Goal: Information Seeking & Learning: Learn about a topic

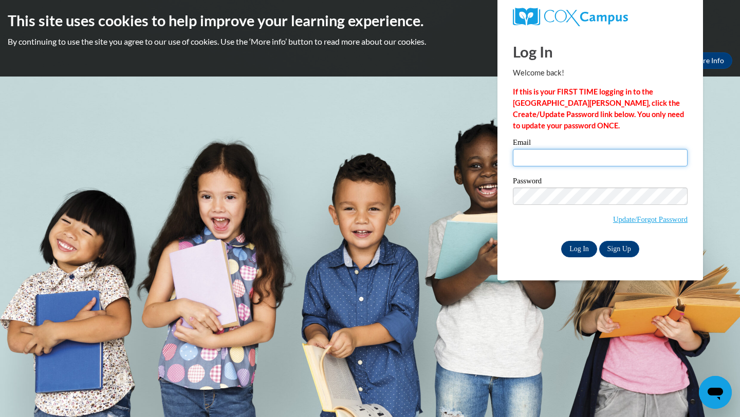
type input "dlavalle@waukesha.k12.wi.us"
click at [573, 253] on input "Log In" at bounding box center [579, 249] width 36 height 16
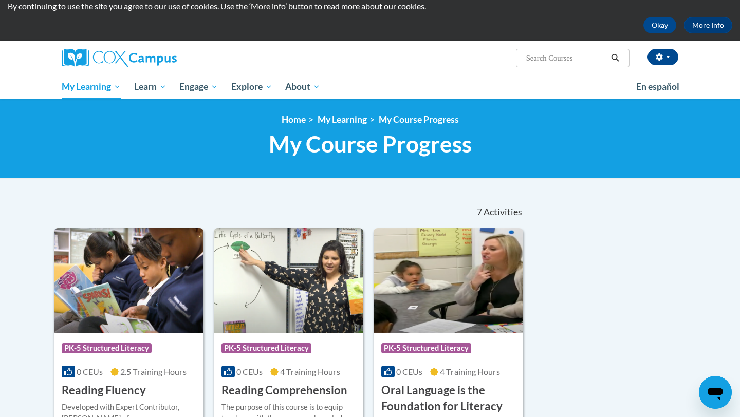
scroll to position [31, 0]
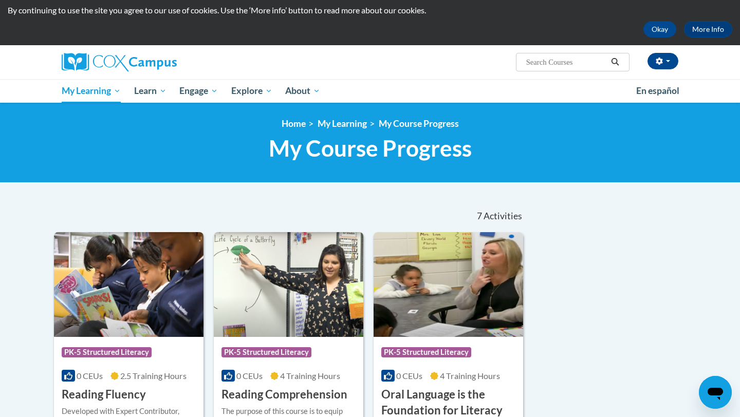
click at [531, 65] on input "Search..." at bounding box center [566, 62] width 82 height 12
type input "vocabular"
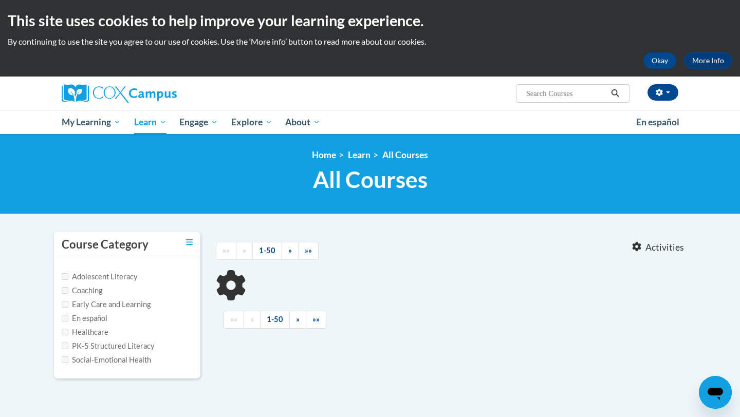
click at [526, 91] on input "Search..." at bounding box center [566, 93] width 82 height 12
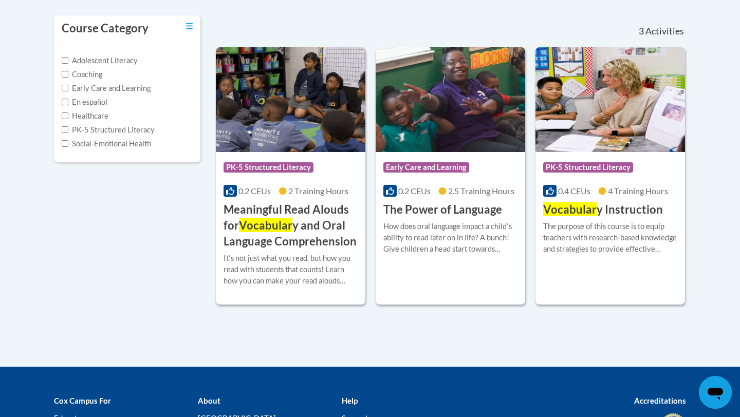
scroll to position [217, 0]
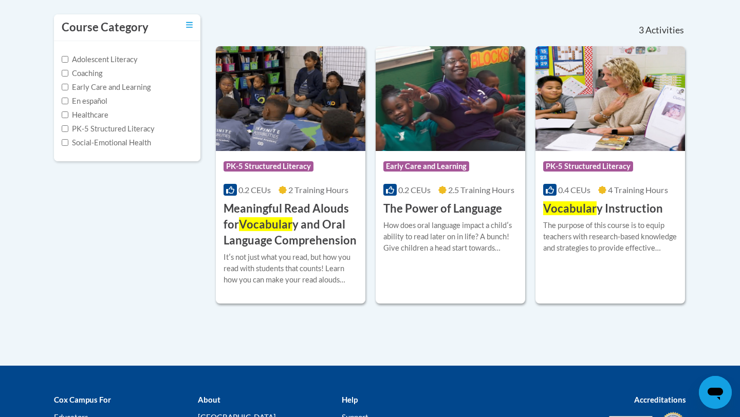
type input "vocabularv"
click at [636, 207] on h3 "Vocabular y Instruction" at bounding box center [603, 209] width 120 height 16
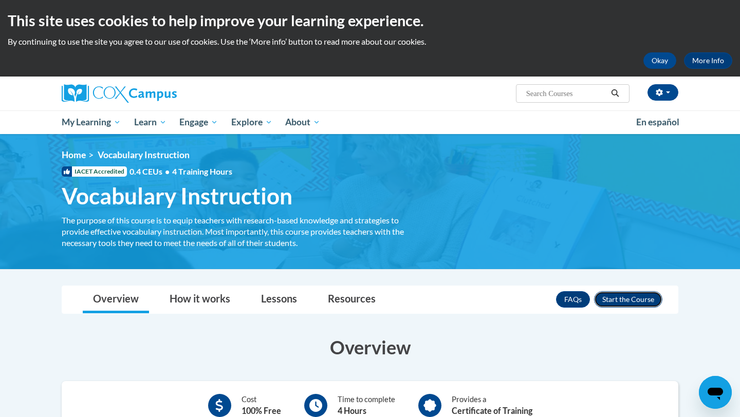
click at [643, 295] on button "Enroll" at bounding box center [628, 299] width 68 height 16
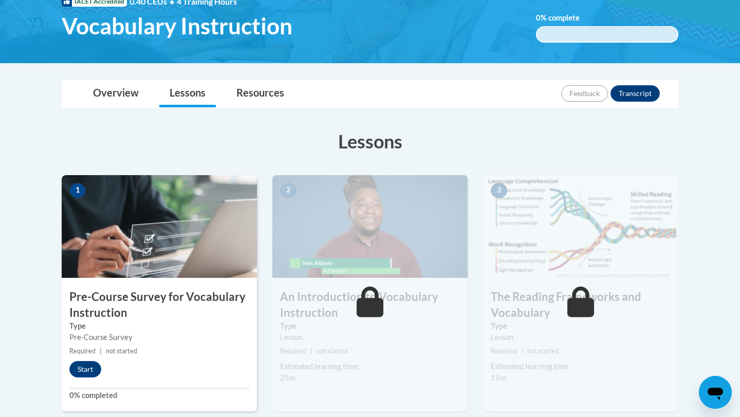
scroll to position [177, 0]
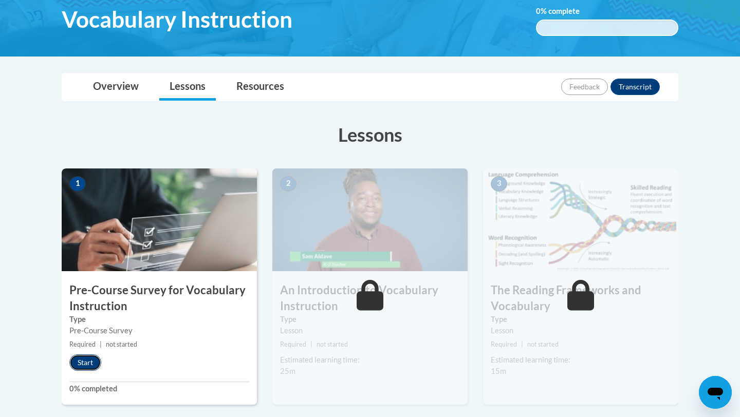
click at [84, 362] on button "Start" at bounding box center [85, 363] width 32 height 16
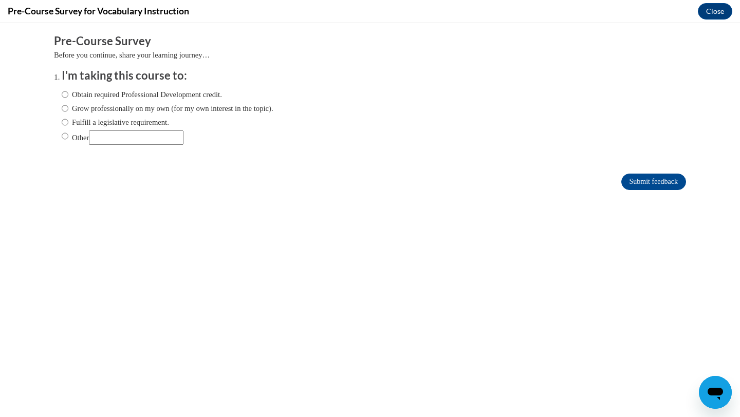
scroll to position [0, 0]
click at [67, 124] on input "Fulfill a legislative requirement." at bounding box center [65, 122] width 7 height 11
radio input "true"
click at [639, 174] on input "Submit feedback" at bounding box center [653, 182] width 65 height 16
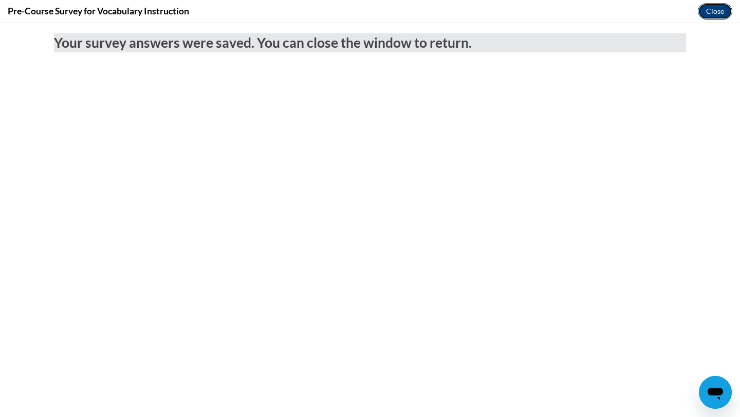
click at [712, 11] on button "Close" at bounding box center [715, 11] width 34 height 16
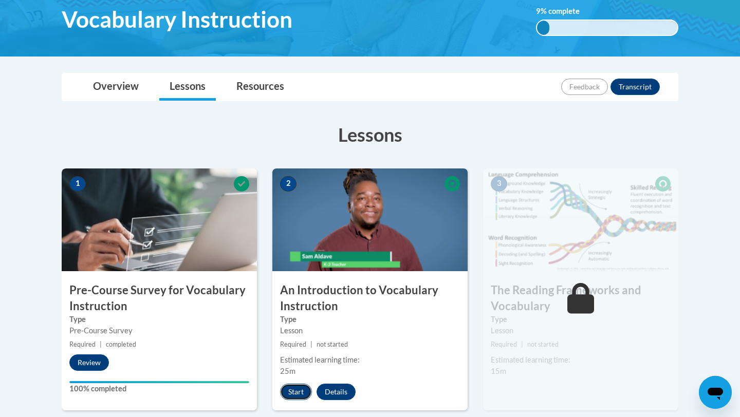
click at [293, 391] on button "Start" at bounding box center [296, 392] width 32 height 16
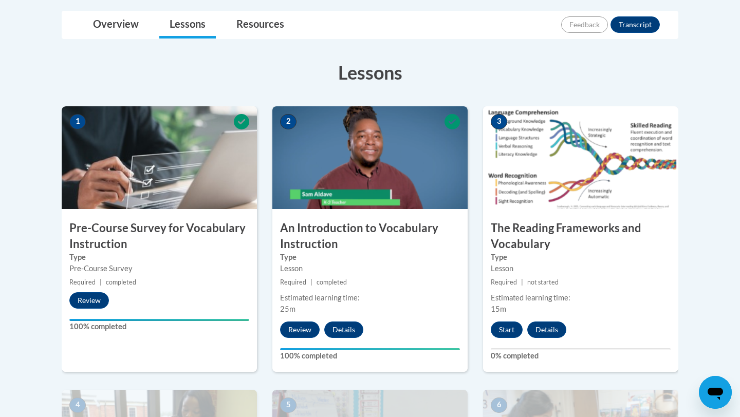
scroll to position [251, 0]
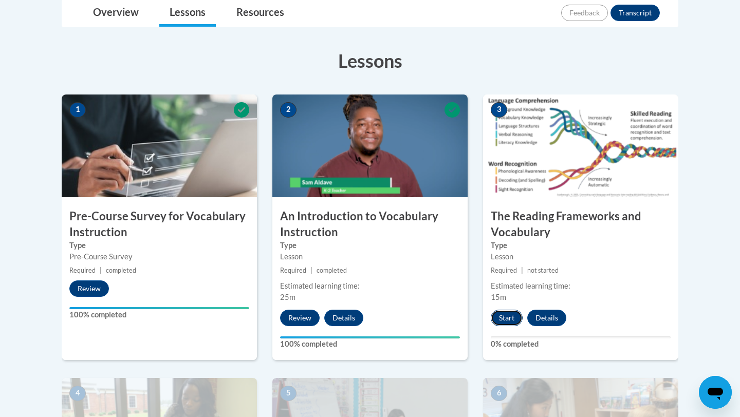
click at [504, 313] on button "Start" at bounding box center [507, 318] width 32 height 16
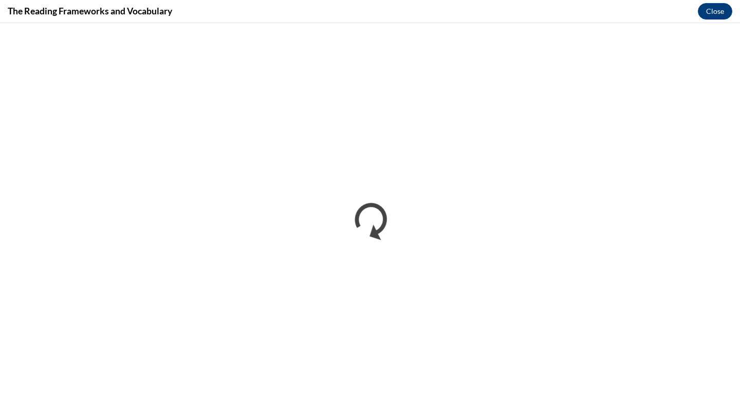
scroll to position [0, 0]
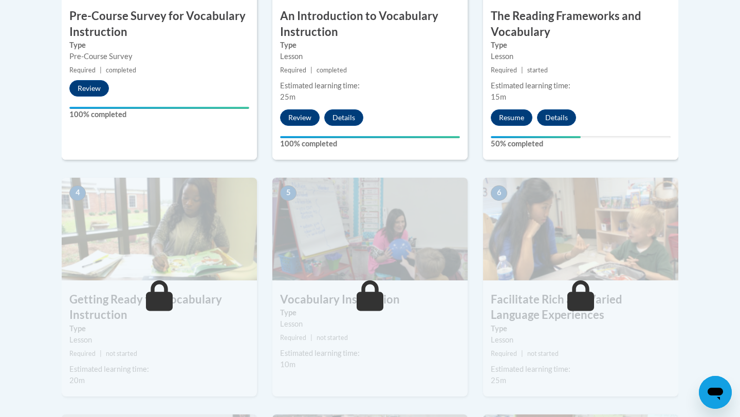
scroll to position [452, 0]
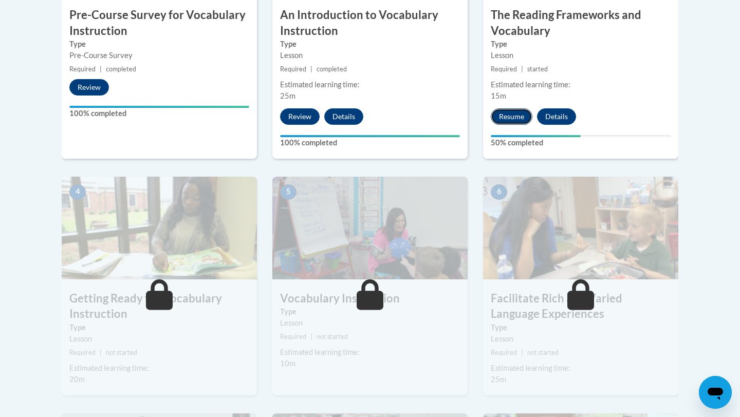
click at [505, 120] on button "Resume" at bounding box center [512, 116] width 42 height 16
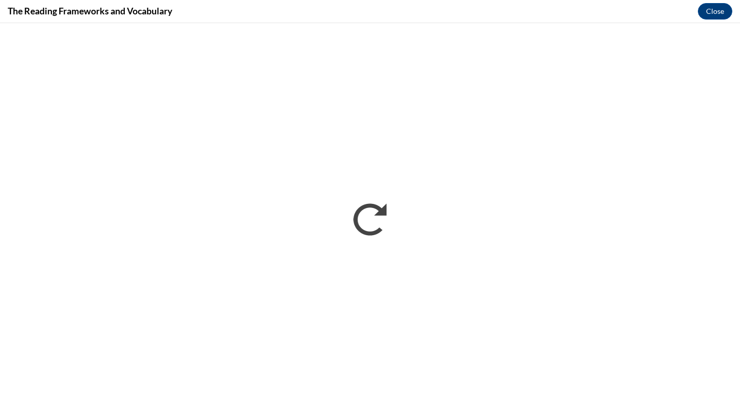
scroll to position [0, 0]
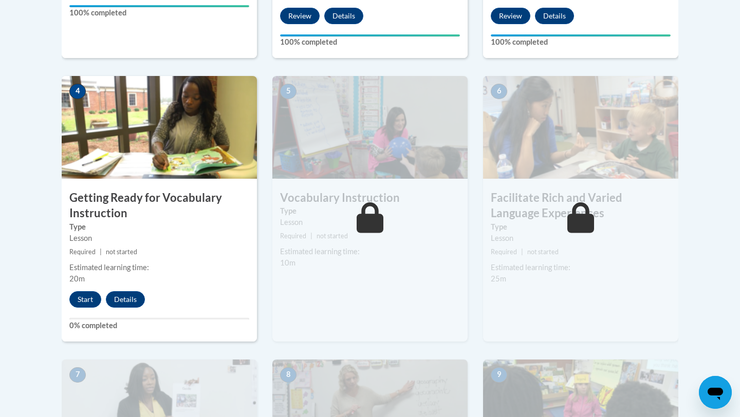
scroll to position [568, 0]
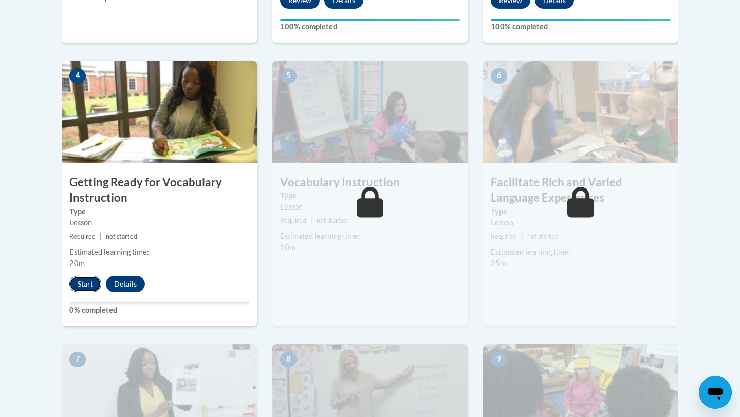
click at [91, 283] on button "Start" at bounding box center [85, 284] width 32 height 16
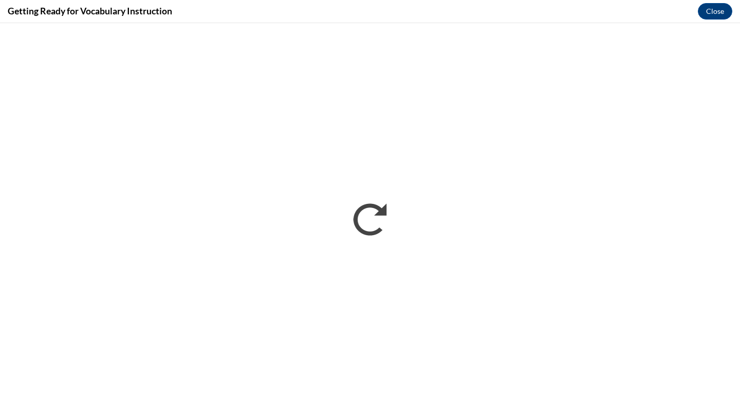
scroll to position [0, 0]
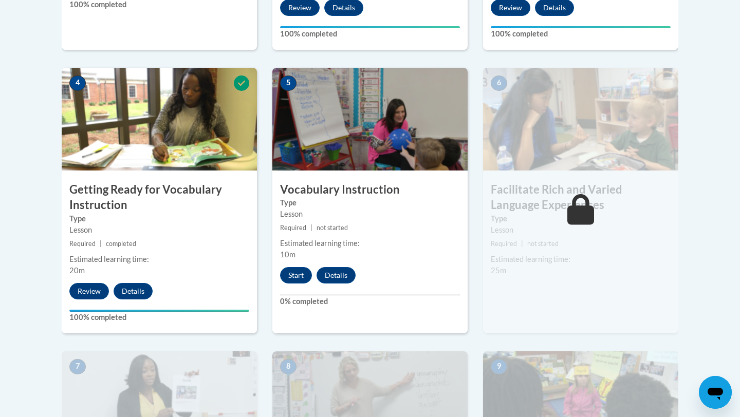
scroll to position [564, 0]
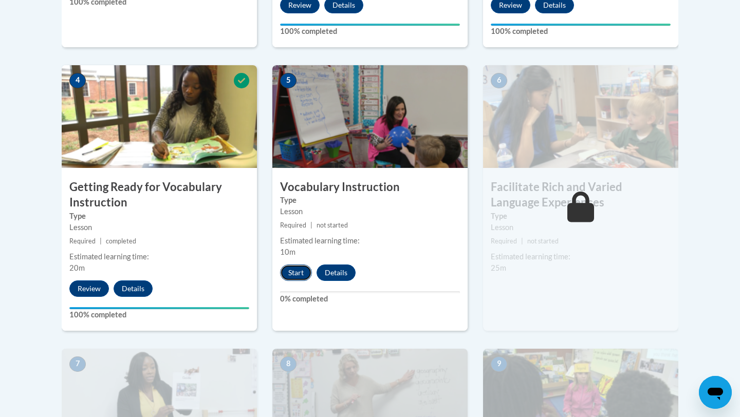
click at [287, 274] on button "Start" at bounding box center [296, 273] width 32 height 16
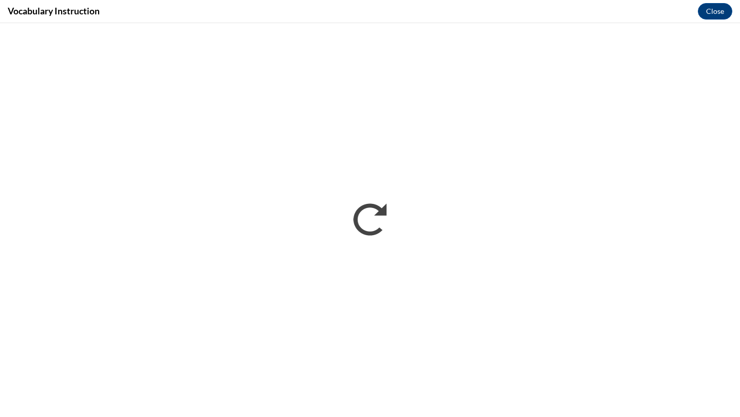
scroll to position [0, 0]
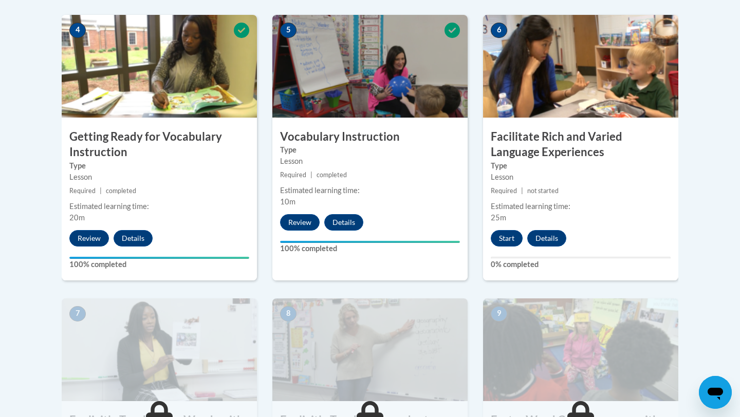
scroll to position [615, 0]
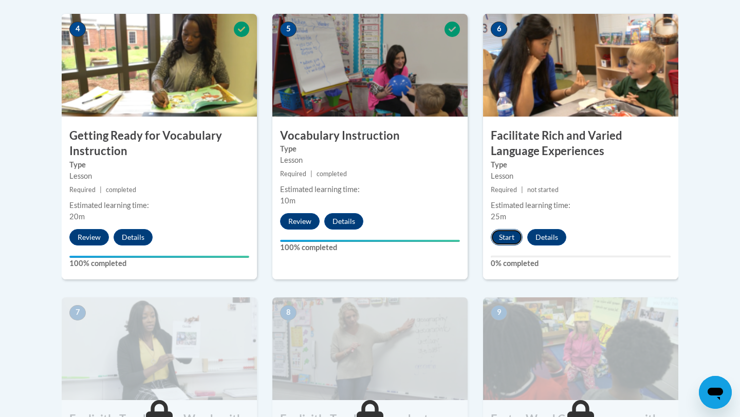
click at [505, 237] on button "Start" at bounding box center [507, 237] width 32 height 16
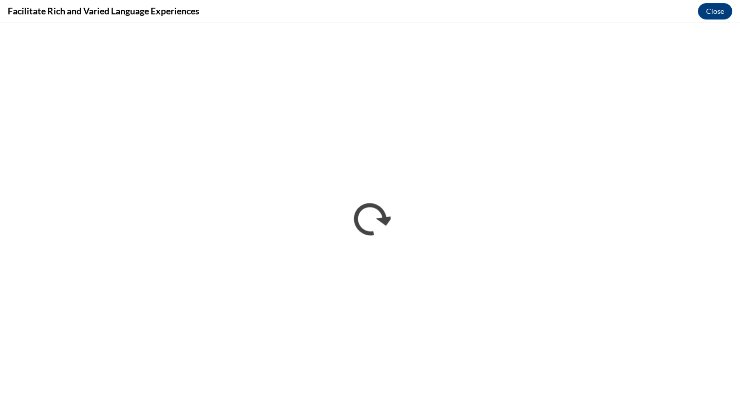
scroll to position [0, 0]
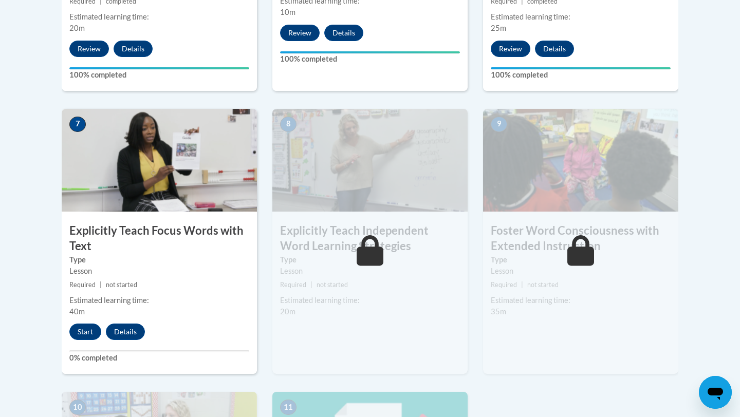
scroll to position [805, 0]
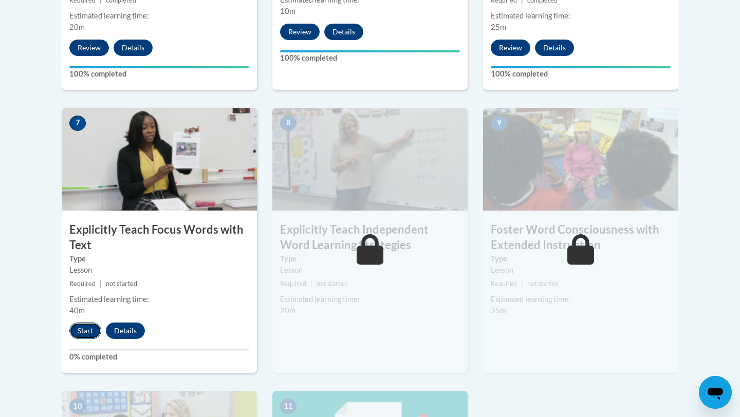
click at [85, 328] on button "Start" at bounding box center [85, 331] width 32 height 16
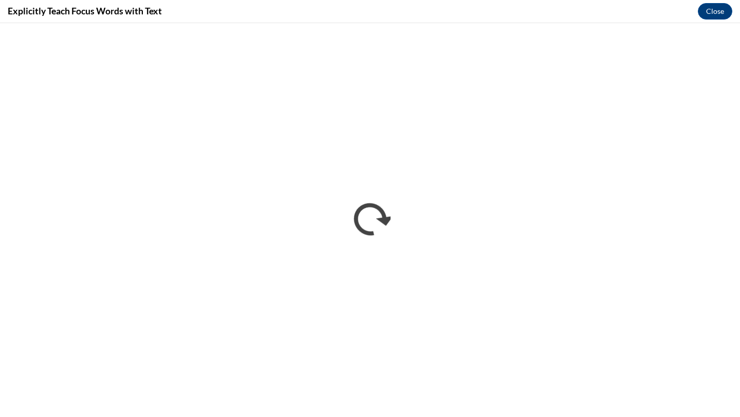
scroll to position [0, 0]
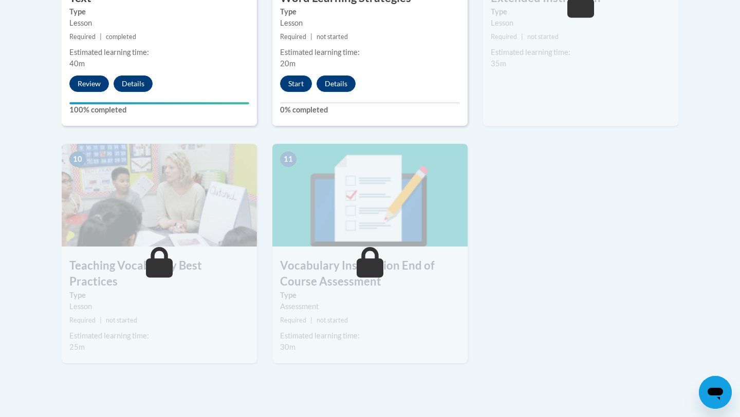
scroll to position [1051, 0]
click at [293, 85] on button "Start" at bounding box center [296, 84] width 32 height 16
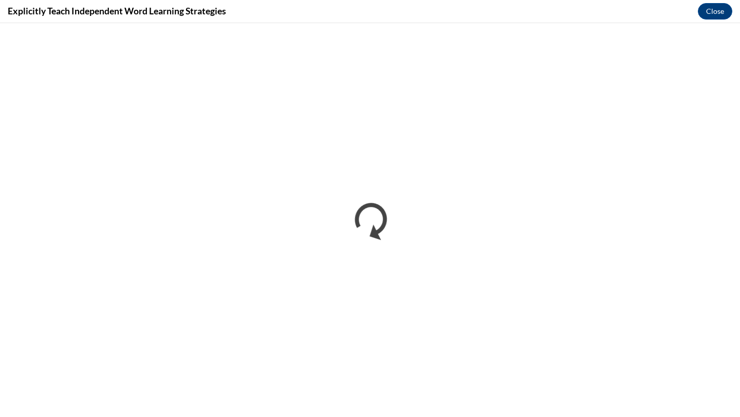
scroll to position [0, 0]
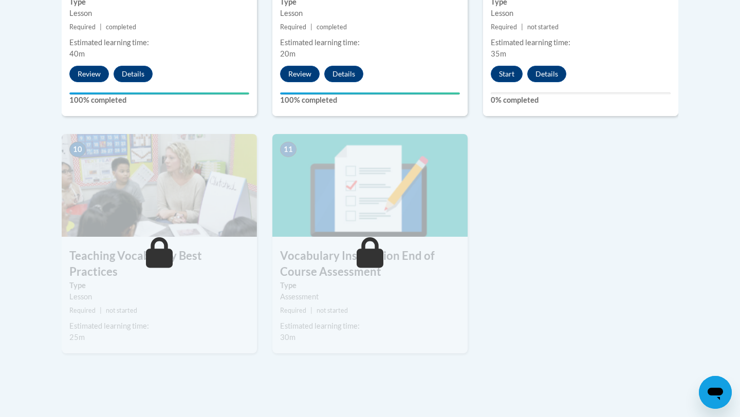
scroll to position [1062, 0]
click at [509, 78] on button "Start" at bounding box center [507, 73] width 32 height 16
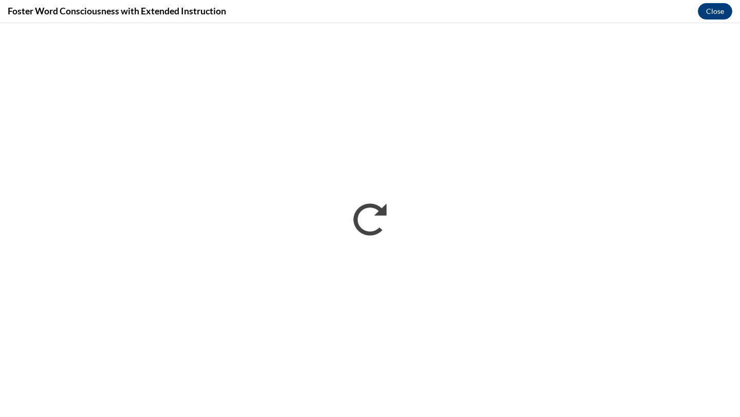
scroll to position [0, 0]
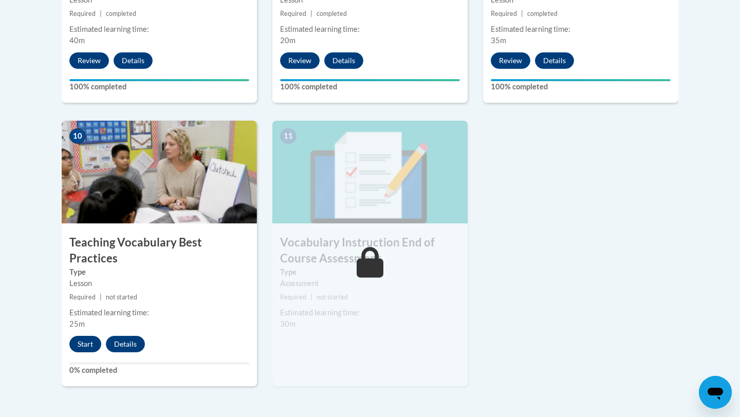
scroll to position [1113, 0]
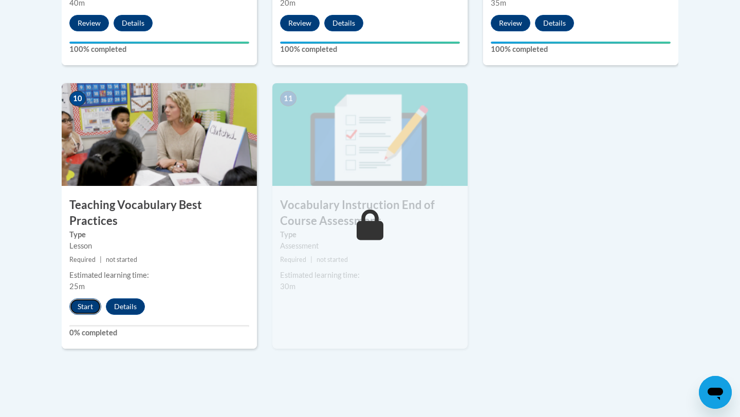
click at [78, 299] on button "Start" at bounding box center [85, 307] width 32 height 16
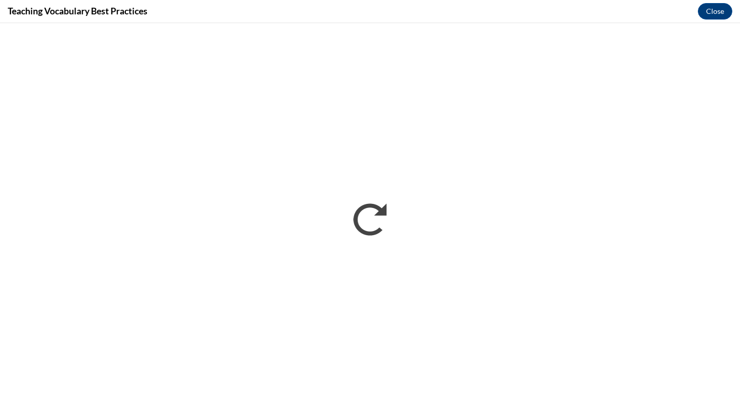
scroll to position [0, 0]
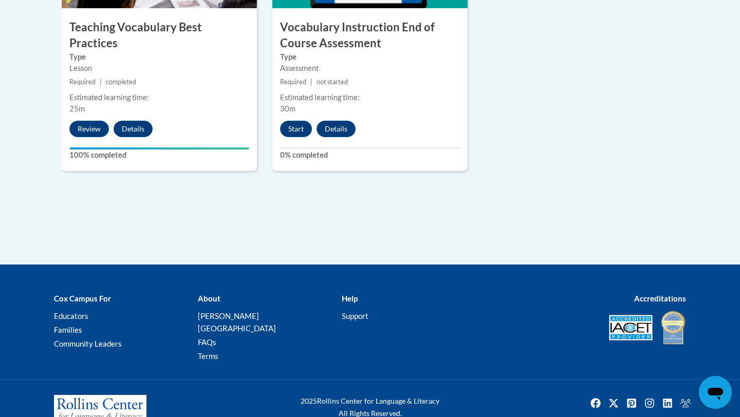
scroll to position [1307, 0]
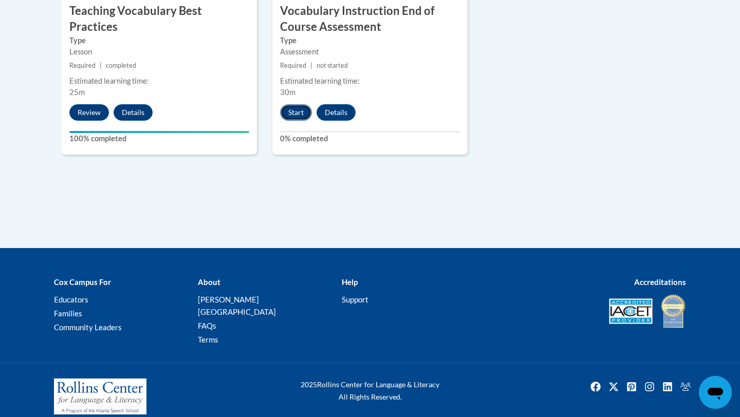
click at [289, 114] on button "Start" at bounding box center [296, 112] width 32 height 16
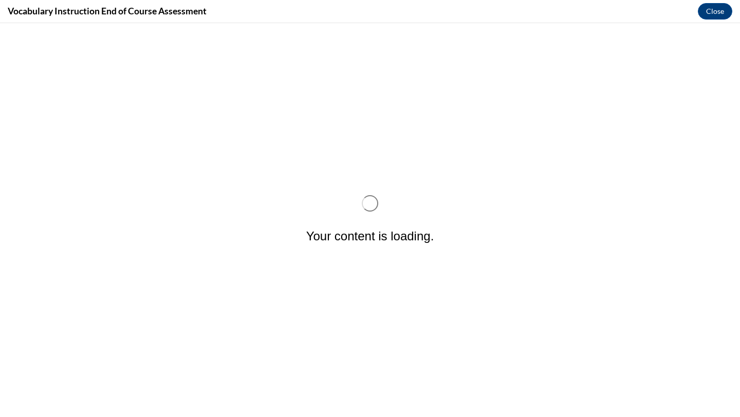
scroll to position [0, 0]
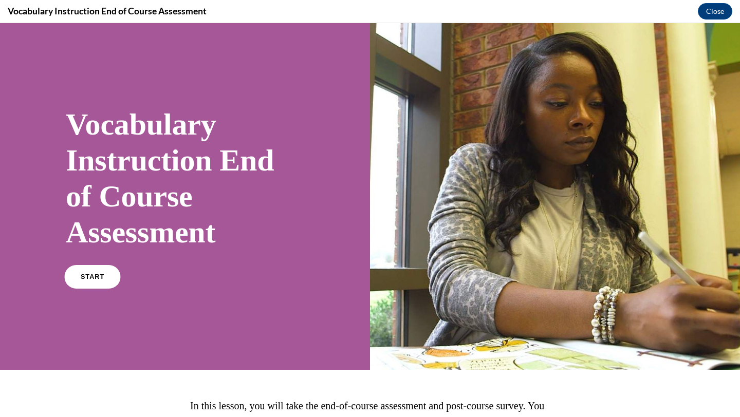
click at [76, 283] on link "START" at bounding box center [92, 277] width 56 height 24
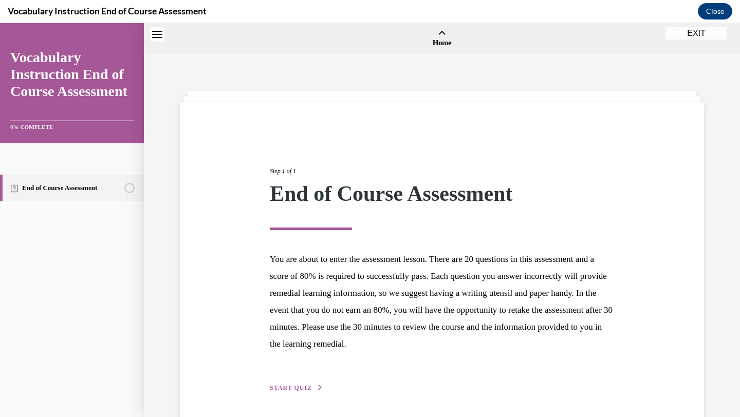
scroll to position [32, 0]
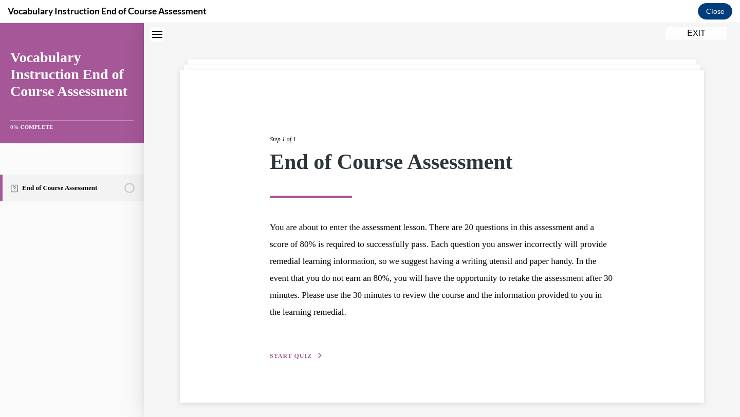
click at [286, 357] on span "START QUIZ" at bounding box center [291, 356] width 42 height 7
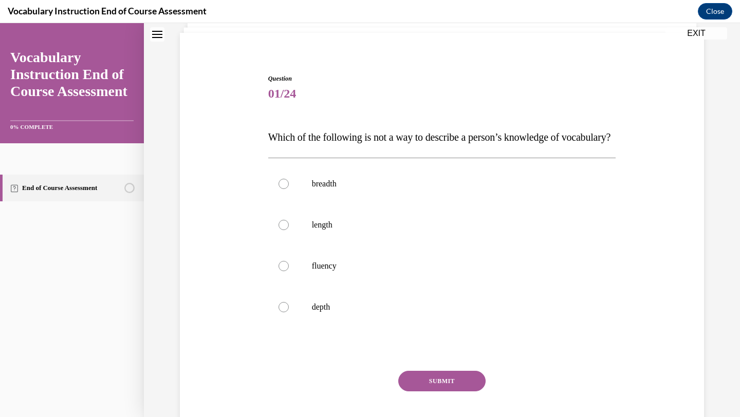
scroll to position [86, 0]
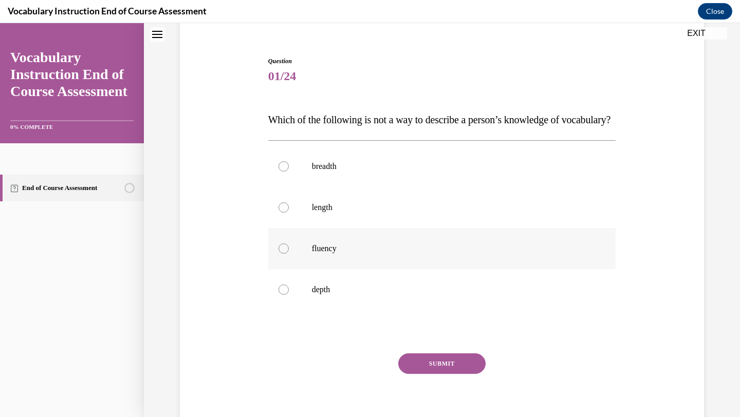
click at [335, 254] on p "fluency" at bounding box center [451, 249] width 279 height 10
click at [289, 254] on input "fluency" at bounding box center [284, 249] width 10 height 10
radio input "true"
click at [415, 374] on button "SUBMIT" at bounding box center [441, 364] width 87 height 21
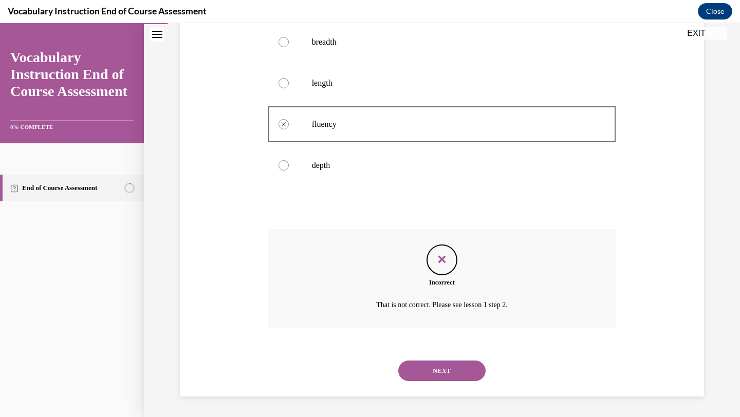
scroll to position [231, 0]
click at [468, 376] on button "NEXT" at bounding box center [441, 371] width 87 height 21
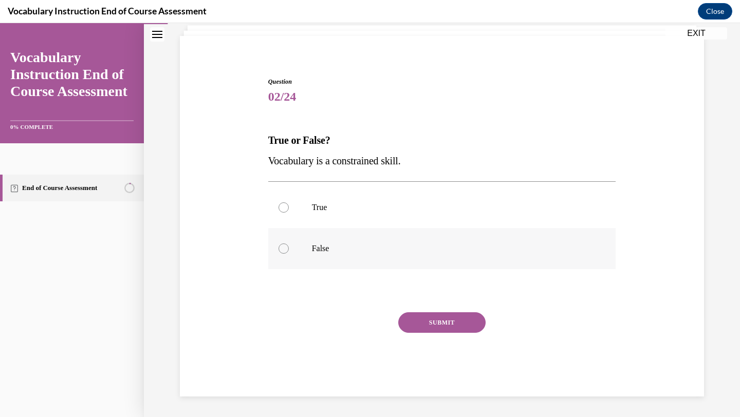
click at [322, 248] on p "False" at bounding box center [451, 249] width 279 height 10
click at [289, 248] on input "False" at bounding box center [284, 249] width 10 height 10
radio input "true"
click at [433, 328] on button "SUBMIT" at bounding box center [441, 322] width 87 height 21
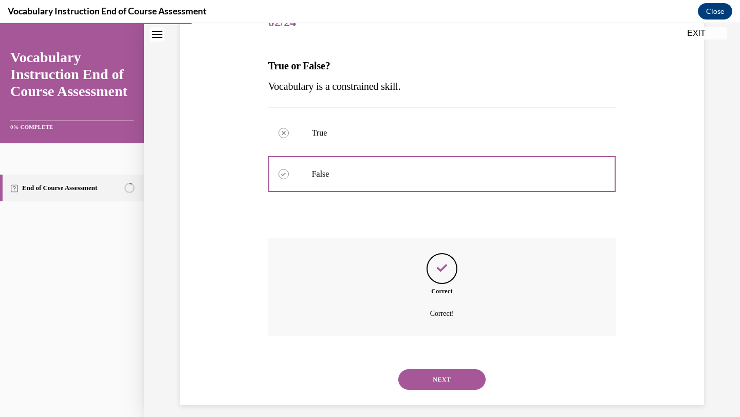
scroll to position [149, 0]
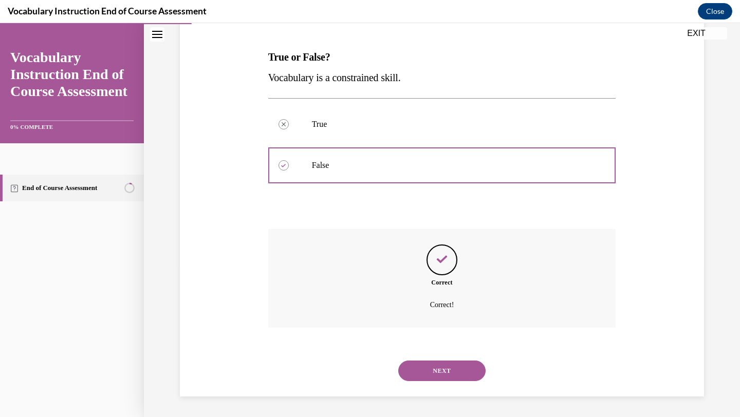
click at [441, 367] on button "NEXT" at bounding box center [441, 371] width 87 height 21
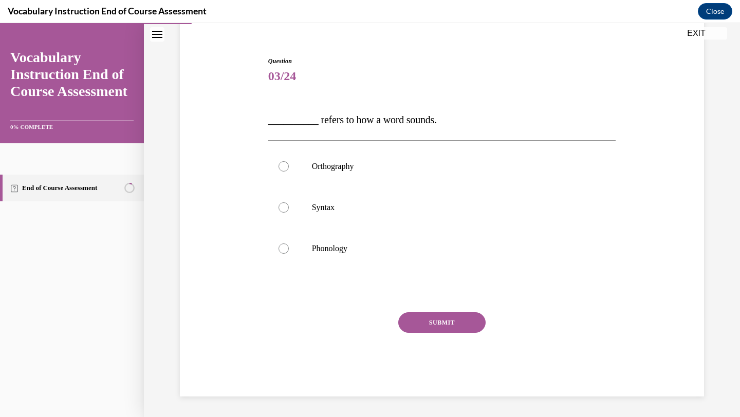
scroll to position [86, 0]
click at [334, 248] on p "Phonology" at bounding box center [451, 249] width 279 height 10
click at [289, 248] on input "Phonology" at bounding box center [284, 249] width 10 height 10
radio input "true"
click at [426, 323] on button "SUBMIT" at bounding box center [441, 322] width 87 height 21
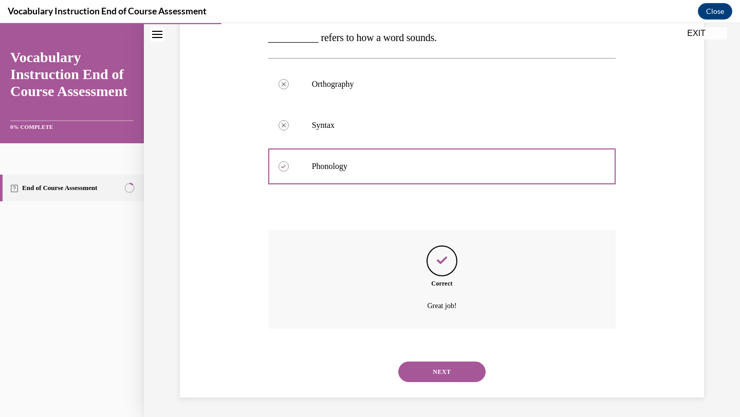
scroll to position [170, 0]
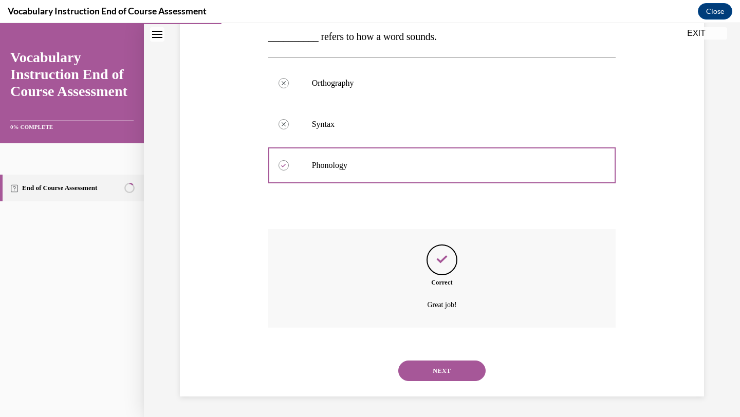
click at [425, 373] on button "NEXT" at bounding box center [441, 371] width 87 height 21
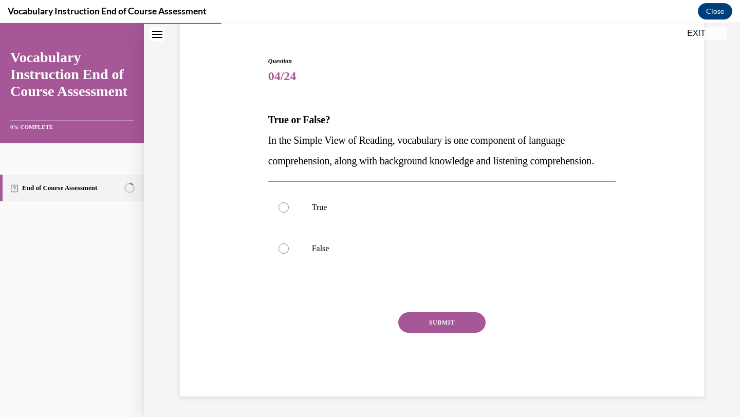
scroll to position [107, 0]
click at [316, 250] on p "False" at bounding box center [451, 249] width 279 height 10
click at [289, 250] on input "False" at bounding box center [284, 249] width 10 height 10
radio input "true"
click at [308, 218] on label "True" at bounding box center [442, 207] width 348 height 41
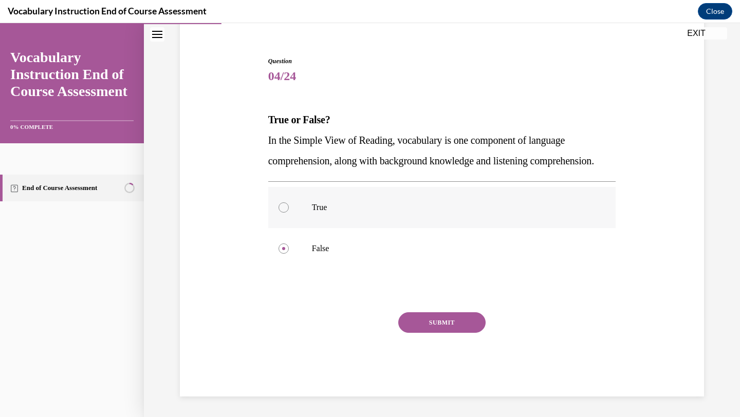
click at [289, 213] on input "True" at bounding box center [284, 207] width 10 height 10
radio input "true"
click at [420, 322] on button "SUBMIT" at bounding box center [441, 322] width 87 height 21
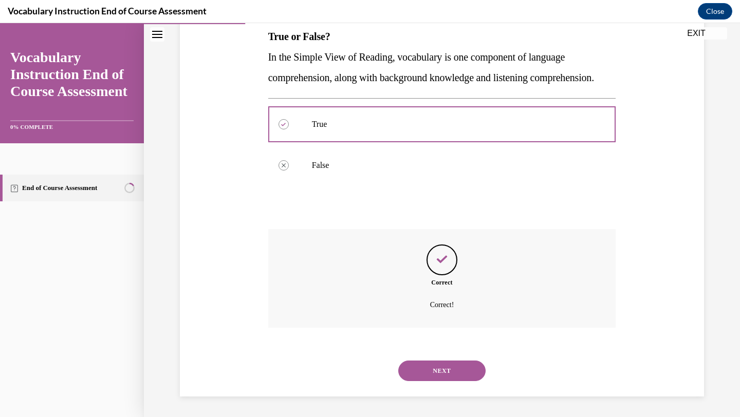
scroll to position [190, 0]
click at [435, 364] on button "NEXT" at bounding box center [441, 371] width 87 height 21
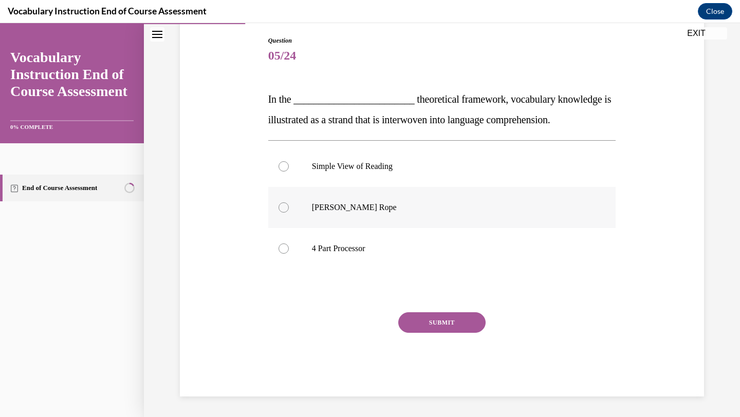
click at [325, 213] on label "Scarborough's Rope" at bounding box center [442, 207] width 348 height 41
click at [289, 213] on input "Scarborough's Rope" at bounding box center [284, 207] width 10 height 10
radio input "true"
click at [419, 319] on button "SUBMIT" at bounding box center [441, 322] width 87 height 21
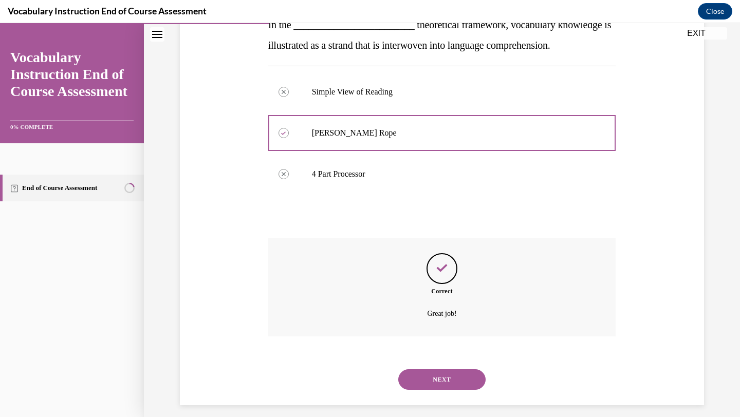
scroll to position [190, 0]
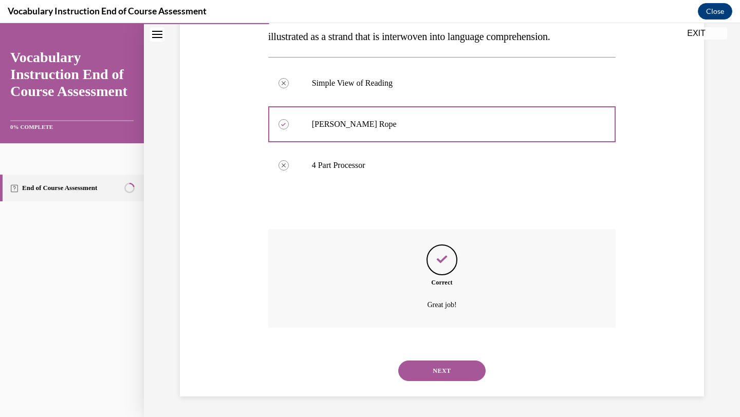
click at [428, 371] on button "NEXT" at bounding box center [441, 371] width 87 height 21
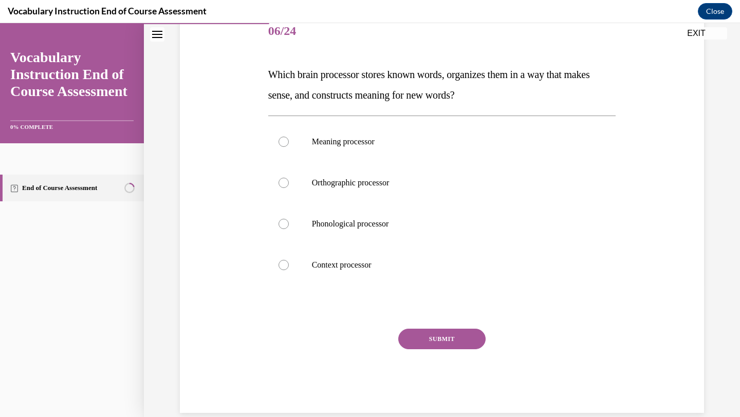
scroll to position [134, 0]
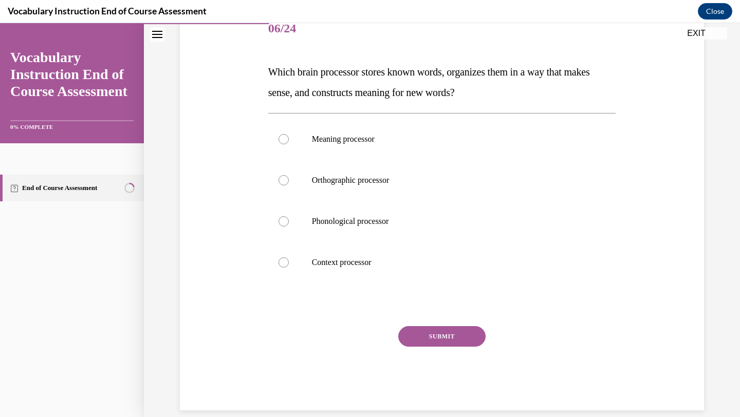
click at [362, 74] on span "Which brain processor stores known words, organizes them in a way that makes se…" at bounding box center [429, 82] width 322 height 32
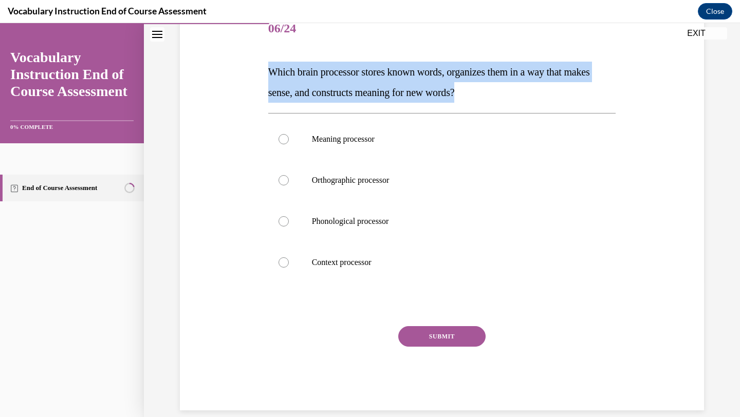
copy span "Which brain processor stores known words, organizes them in a way that makes se…"
click at [318, 155] on label "Meaning processor" at bounding box center [442, 139] width 348 height 41
click at [289, 144] on input "Meaning processor" at bounding box center [284, 139] width 10 height 10
radio input "true"
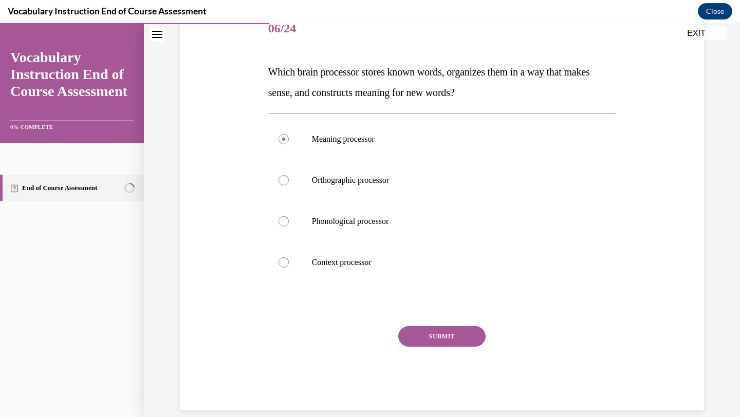
click at [421, 340] on button "SUBMIT" at bounding box center [441, 336] width 87 height 21
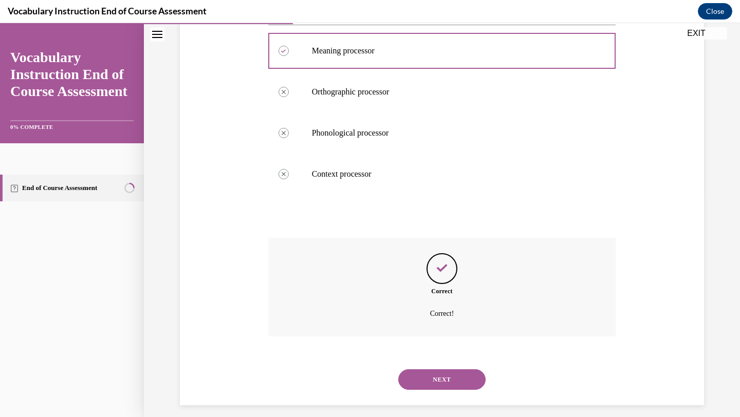
scroll to position [231, 0]
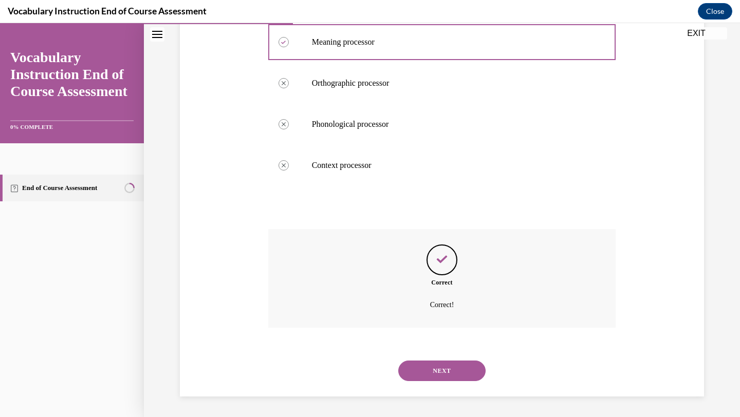
click at [429, 368] on button "NEXT" at bounding box center [441, 371] width 87 height 21
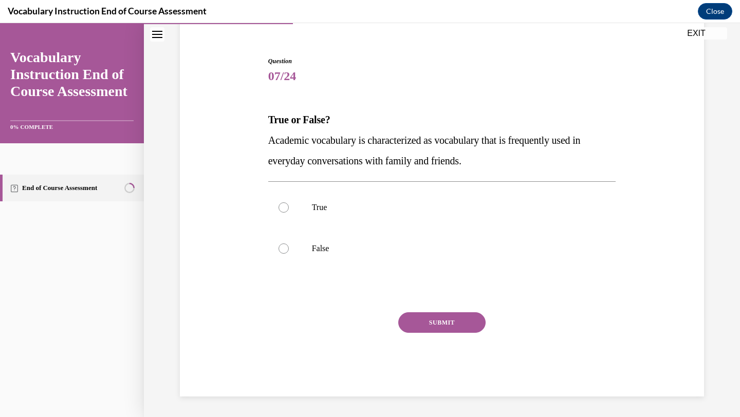
scroll to position [86, 0]
click at [293, 256] on label "False" at bounding box center [442, 248] width 348 height 41
click at [289, 254] on input "False" at bounding box center [284, 249] width 10 height 10
radio input "true"
click at [422, 319] on button "SUBMIT" at bounding box center [441, 322] width 87 height 21
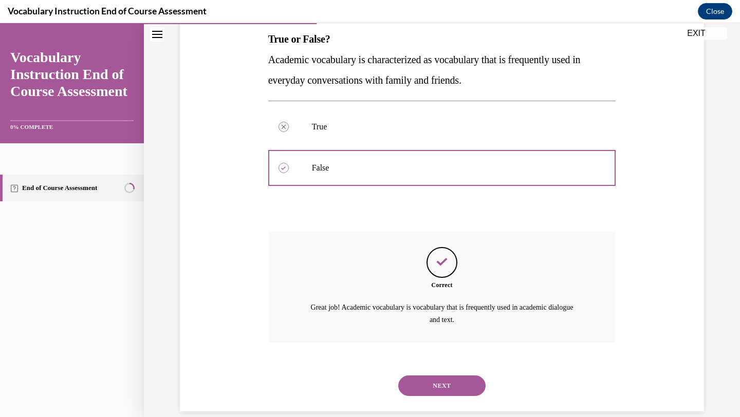
scroll to position [181, 0]
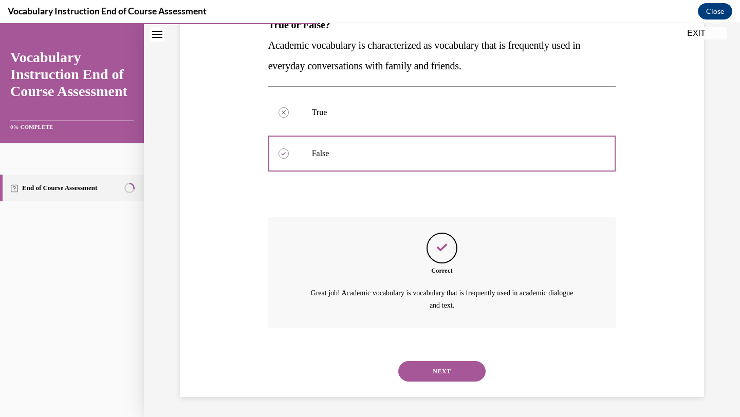
click at [437, 370] on button "NEXT" at bounding box center [441, 371] width 87 height 21
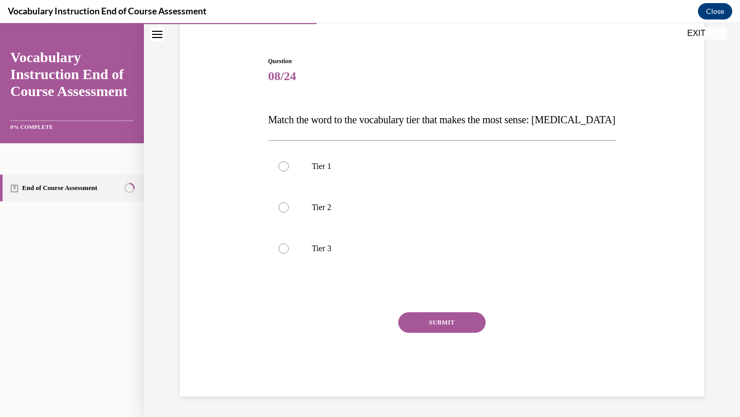
click at [386, 121] on span "Match the word to the vocabulary tier that makes the most sense: anaphylaxis" at bounding box center [441, 119] width 347 height 11
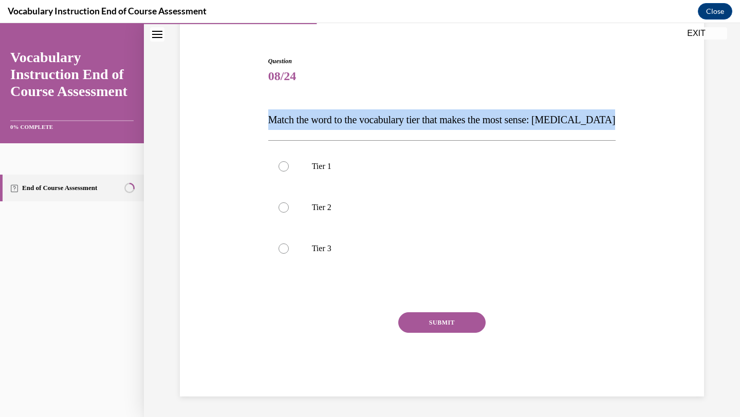
copy span "Match the word to the vocabulary tier that makes the most sense: anaphylaxis"
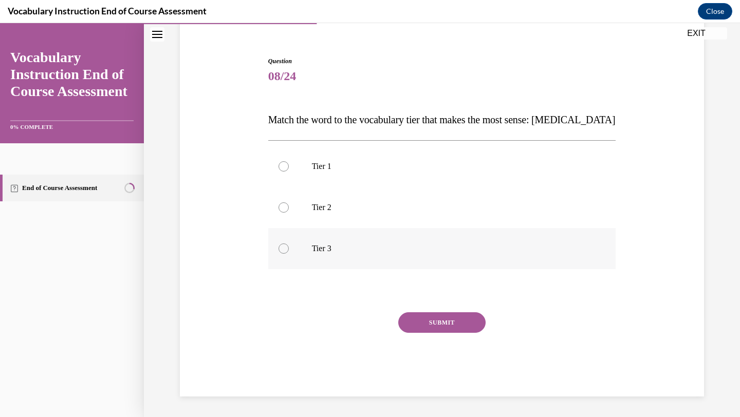
click at [304, 250] on label "Tier 3" at bounding box center [442, 248] width 348 height 41
click at [289, 250] on input "Tier 3" at bounding box center [284, 249] width 10 height 10
radio input "true"
click at [411, 320] on button "SUBMIT" at bounding box center [441, 322] width 87 height 21
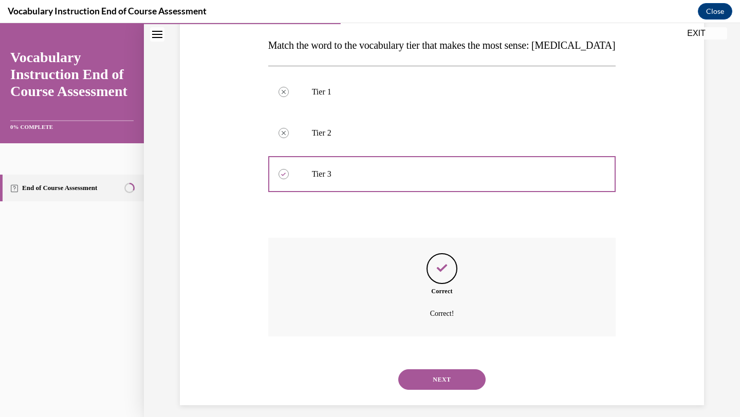
scroll to position [170, 0]
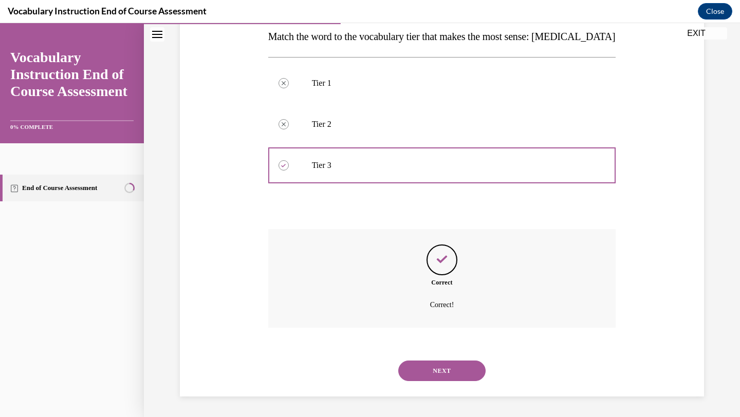
click at [432, 375] on button "NEXT" at bounding box center [441, 371] width 87 height 21
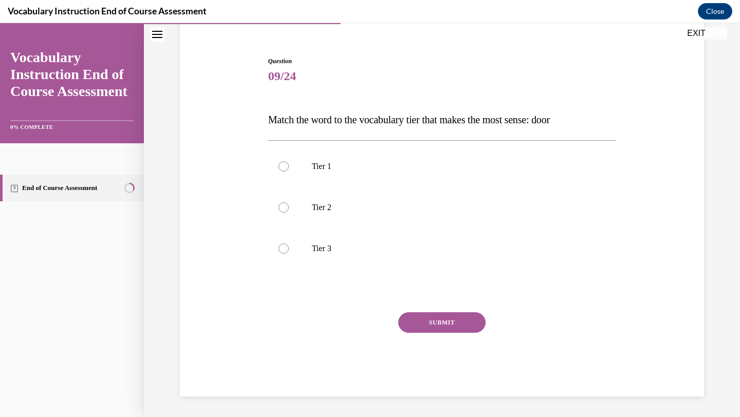
scroll to position [86, 0]
click at [306, 180] on label "Tier 1" at bounding box center [442, 166] width 348 height 41
click at [289, 172] on input "Tier 1" at bounding box center [284, 166] width 10 height 10
radio input "true"
click at [411, 321] on button "SUBMIT" at bounding box center [441, 322] width 87 height 21
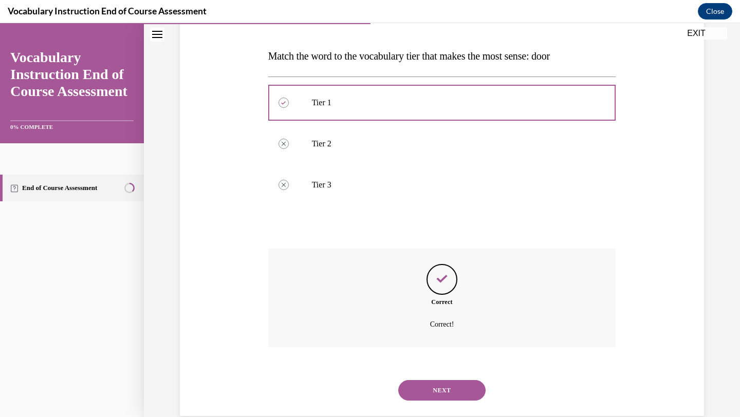
scroll to position [170, 0]
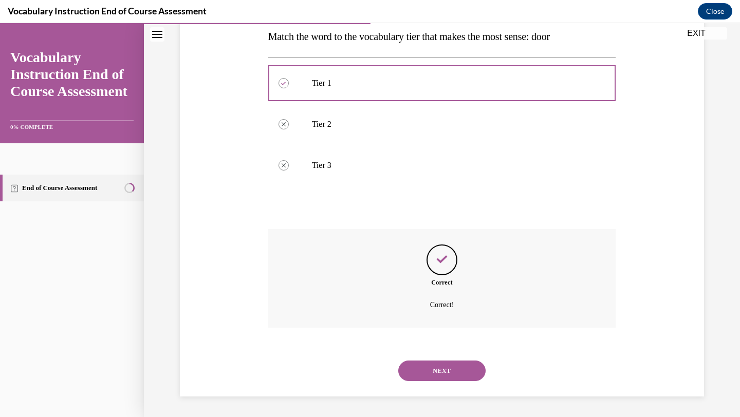
click at [423, 372] on button "NEXT" at bounding box center [441, 371] width 87 height 21
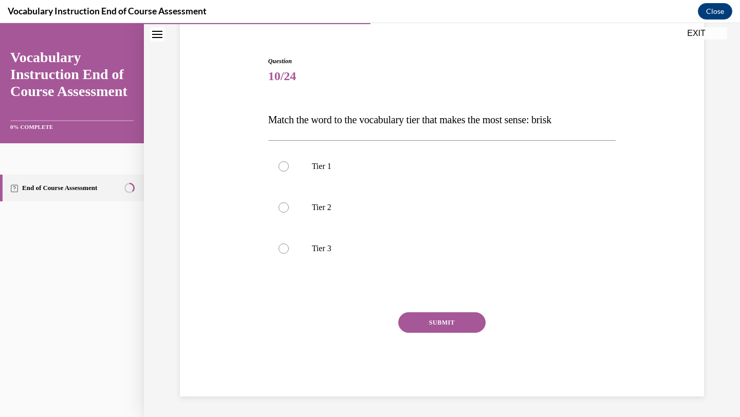
scroll to position [86, 0]
click at [274, 121] on span "Match the word to the vocabulary tier that makes the most sense: brisk" at bounding box center [409, 119] width 283 height 11
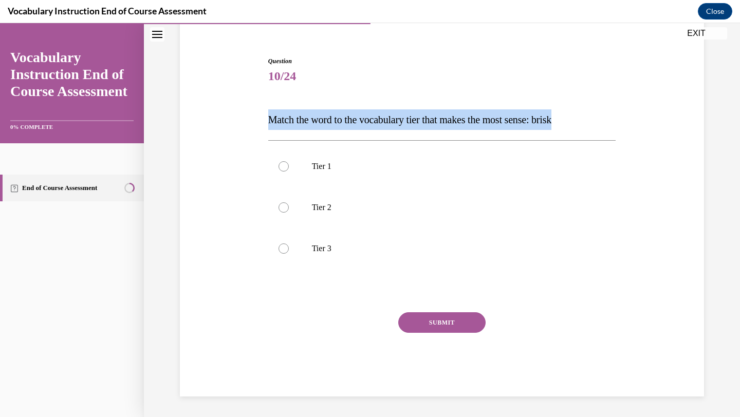
copy span "Match the word to the vocabulary tier that makes the most sense: brisk"
click at [315, 202] on p "Tier 2" at bounding box center [451, 207] width 279 height 10
click at [289, 202] on input "Tier 2" at bounding box center [284, 207] width 10 height 10
radio input "true"
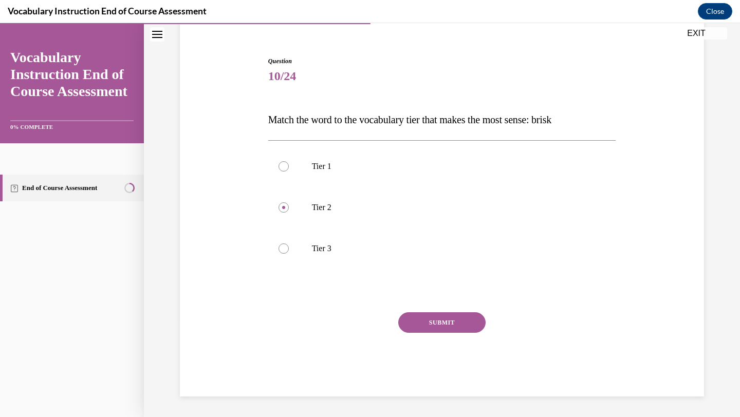
click at [414, 319] on button "SUBMIT" at bounding box center [441, 322] width 87 height 21
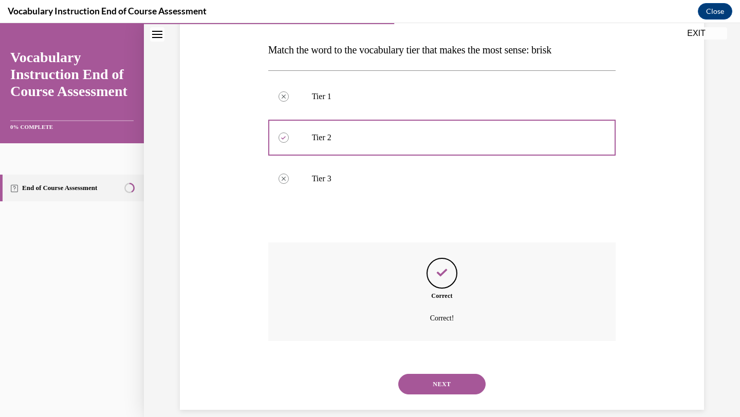
scroll to position [170, 0]
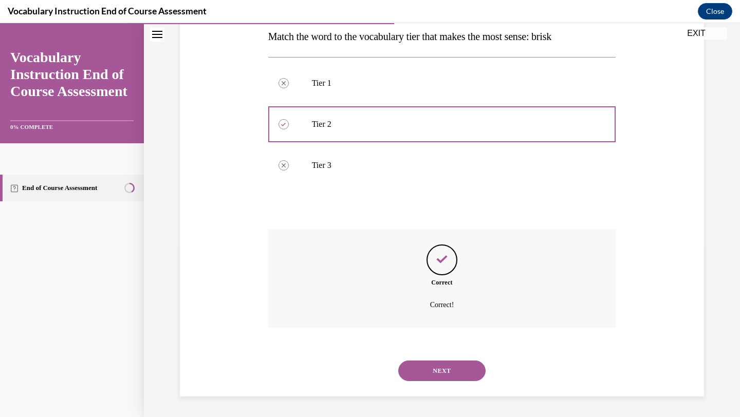
click at [430, 370] on button "NEXT" at bounding box center [441, 371] width 87 height 21
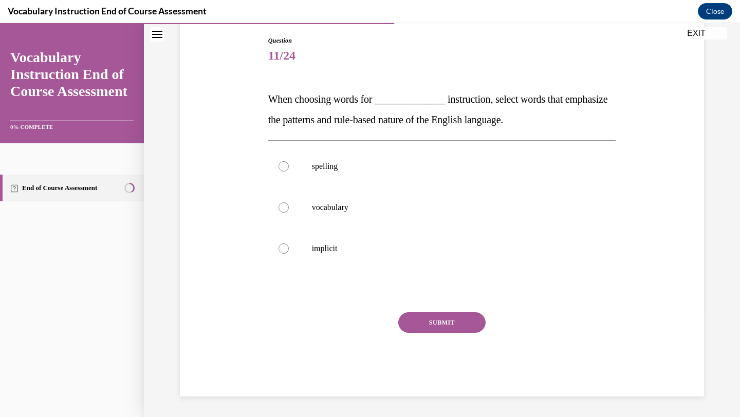
scroll to position [107, 0]
click at [284, 94] on span "When choosing words for ______________ instruction, select words that emphasize…" at bounding box center [438, 110] width 340 height 32
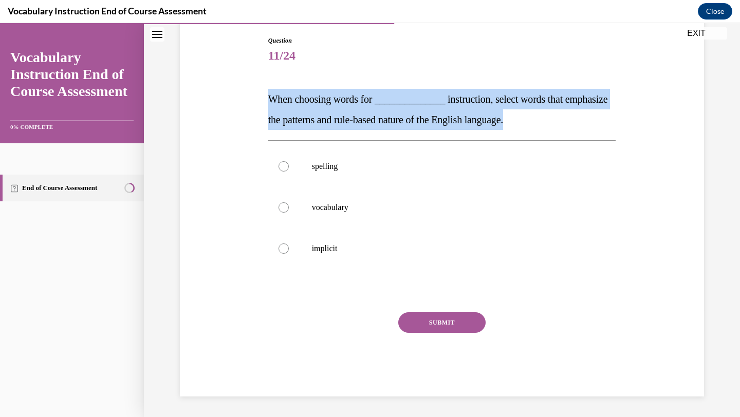
copy span "When choosing words for ______________ instruction, select words that emphasize…"
click at [330, 166] on p "spelling" at bounding box center [451, 166] width 279 height 10
click at [289, 166] on input "spelling" at bounding box center [284, 166] width 10 height 10
radio input "true"
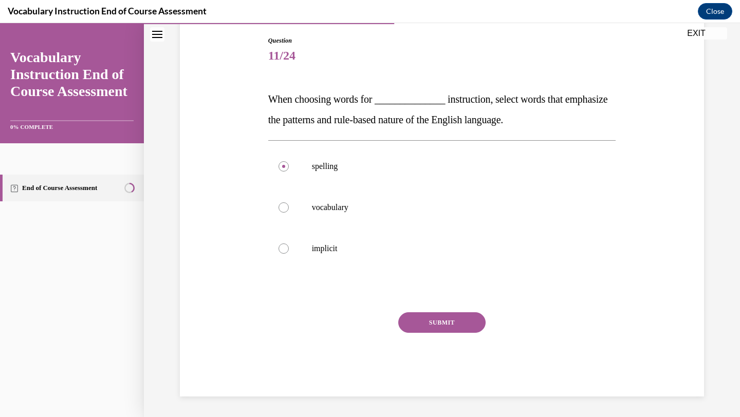
click at [418, 316] on button "SUBMIT" at bounding box center [441, 322] width 87 height 21
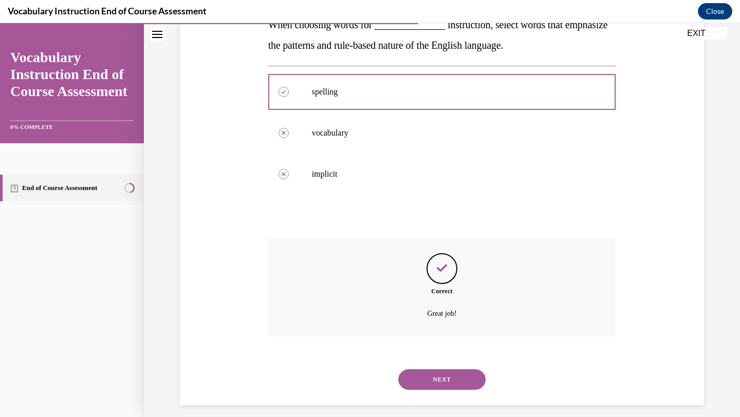
scroll to position [190, 0]
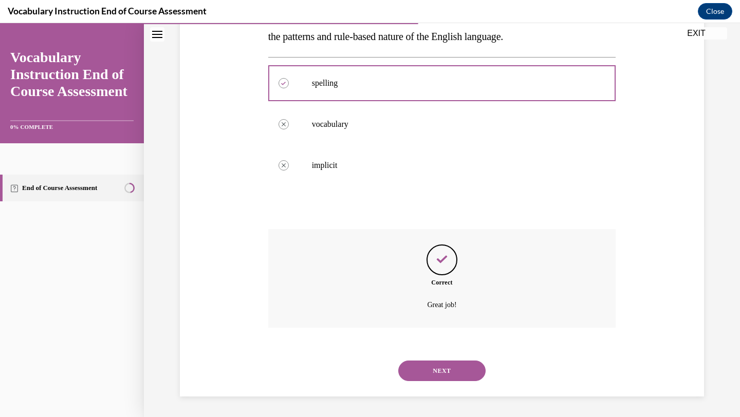
click at [425, 368] on button "NEXT" at bounding box center [441, 371] width 87 height 21
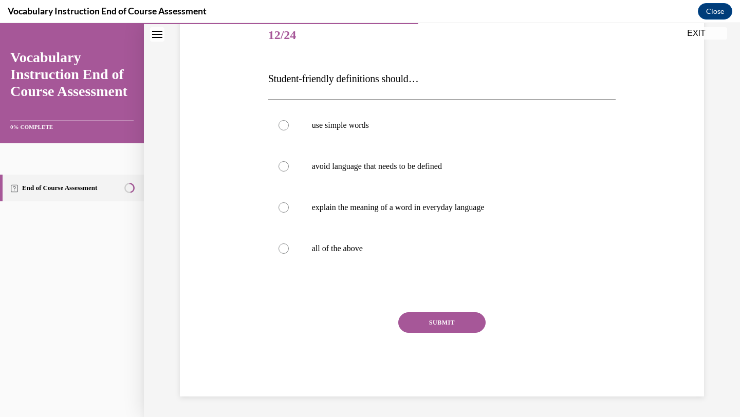
scroll to position [114, 0]
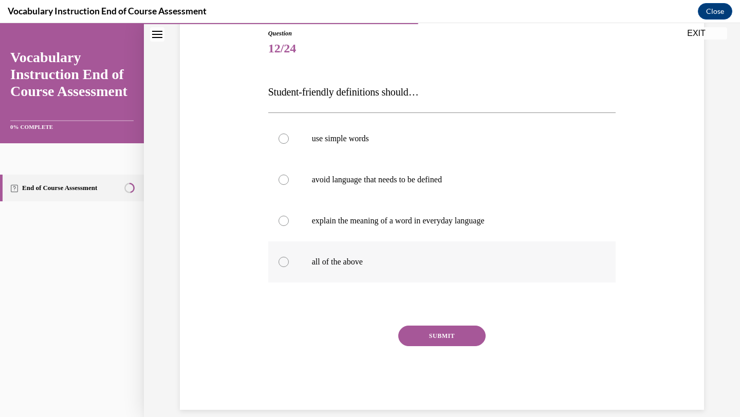
click at [331, 263] on p "all of the above" at bounding box center [451, 262] width 279 height 10
click at [289, 263] on input "all of the above" at bounding box center [284, 262] width 10 height 10
radio input "true"
click at [419, 335] on button "SUBMIT" at bounding box center [441, 336] width 87 height 21
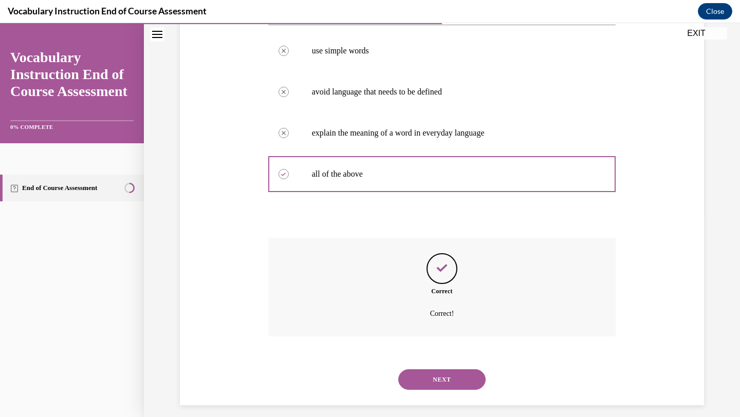
scroll to position [211, 0]
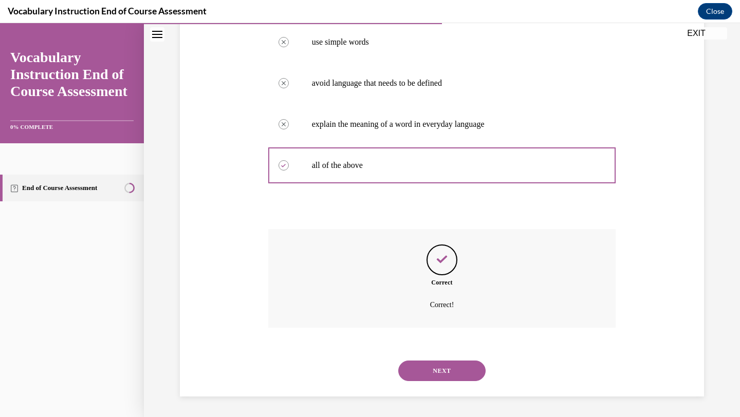
click at [428, 363] on button "NEXT" at bounding box center [441, 371] width 87 height 21
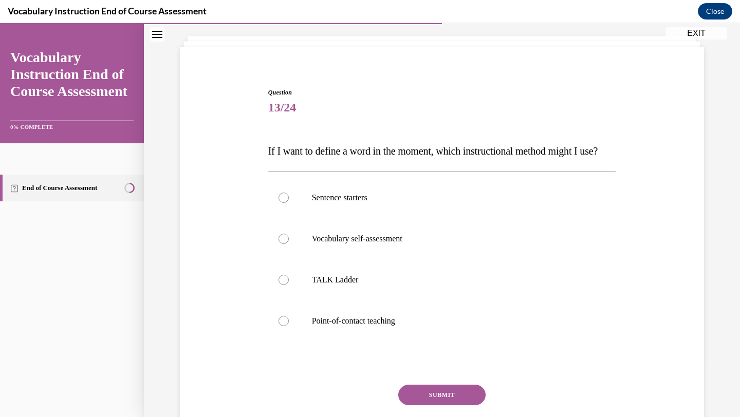
scroll to position [62, 0]
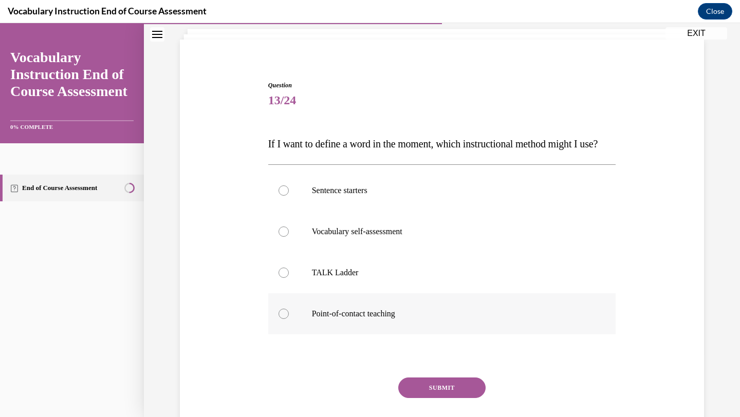
click at [279, 319] on div at bounding box center [284, 314] width 10 height 10
click at [279, 319] on input "Point-of-contact teaching" at bounding box center [284, 314] width 10 height 10
radio input "true"
click at [273, 149] on span "If I want to define a word in the moment, which instructional method might I us…" at bounding box center [432, 143] width 329 height 11
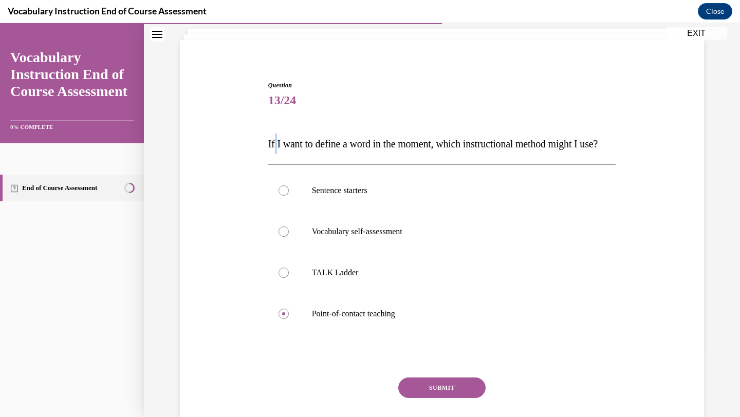
click at [273, 149] on span "If I want to define a word in the moment, which instructional method might I us…" at bounding box center [432, 143] width 329 height 11
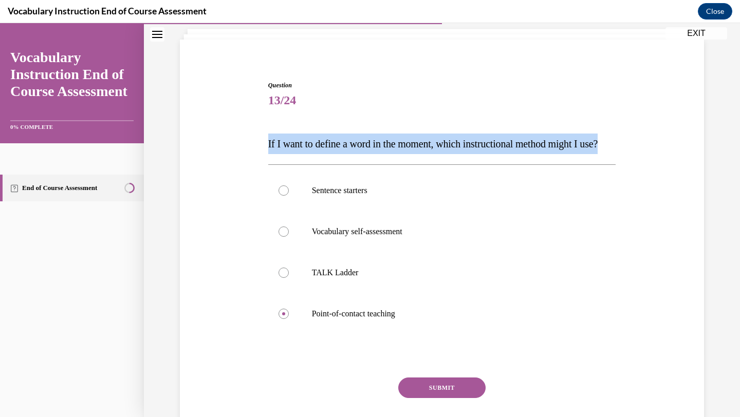
copy span "If I want to define a word in the moment, which instructional method might I us…"
click at [438, 398] on button "SUBMIT" at bounding box center [441, 388] width 87 height 21
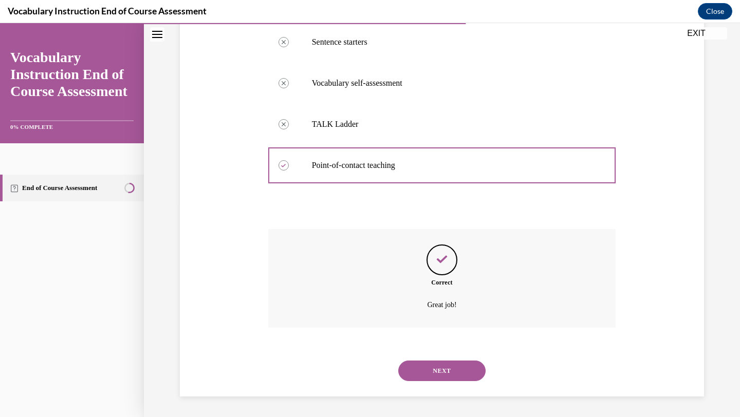
scroll to position [231, 0]
click at [427, 370] on button "NEXT" at bounding box center [441, 371] width 87 height 21
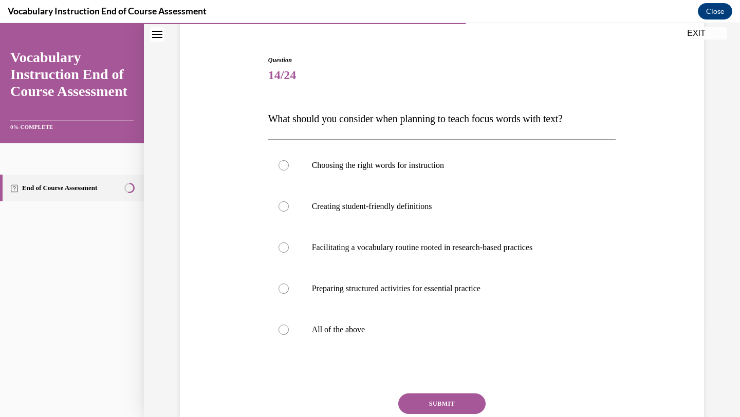
scroll to position [89, 0]
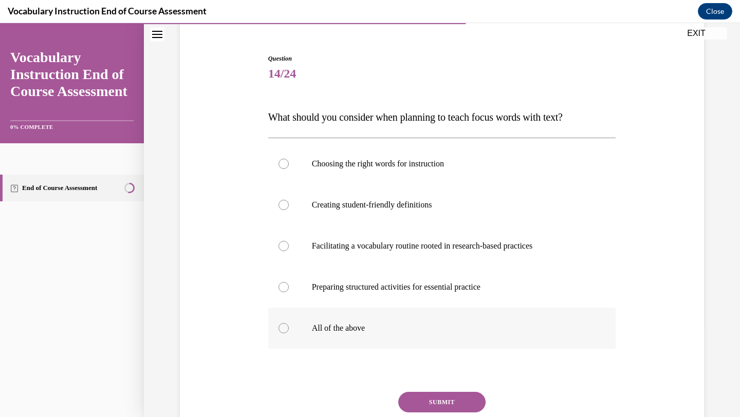
click at [281, 326] on div at bounding box center [284, 328] width 10 height 10
click at [281, 326] on input "All of the above" at bounding box center [284, 328] width 10 height 10
radio input "true"
click at [419, 396] on button "SUBMIT" at bounding box center [441, 402] width 87 height 21
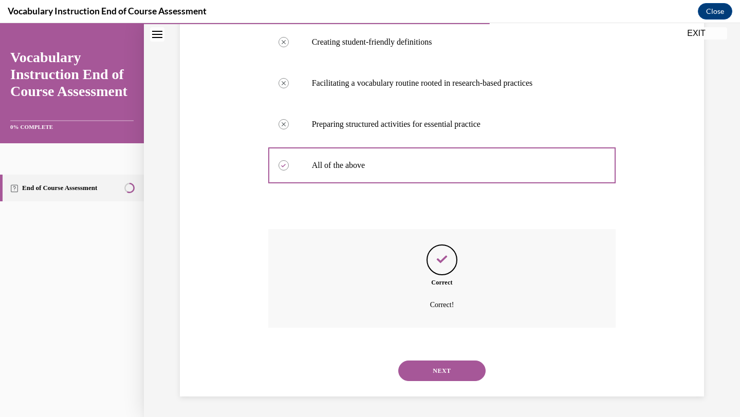
click at [444, 369] on button "NEXT" at bounding box center [441, 371] width 87 height 21
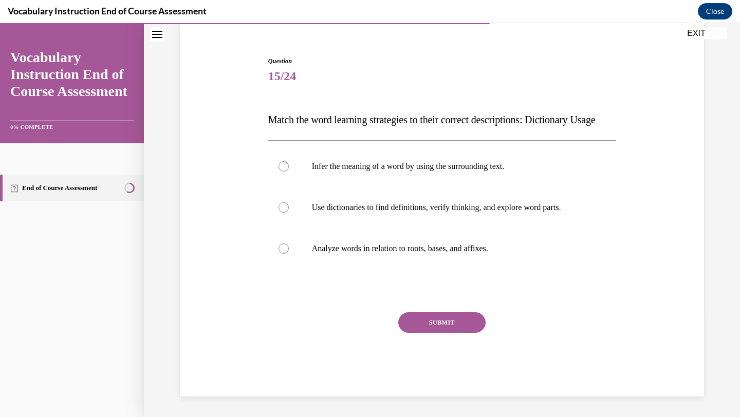
scroll to position [107, 0]
click at [280, 114] on span "Match the word learning strategies to their correct descriptions: Dictionary Us…" at bounding box center [431, 119] width 327 height 11
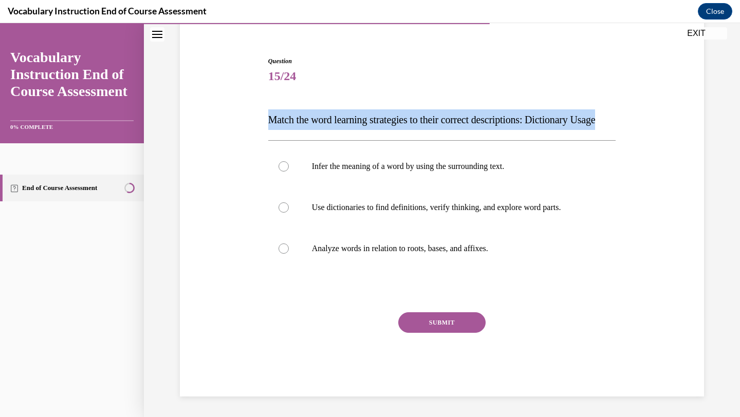
copy span "Match the word learning strategies to their correct descriptions: Dictionary Us…"
click at [297, 316] on div "SUBMIT" at bounding box center [442, 337] width 348 height 51
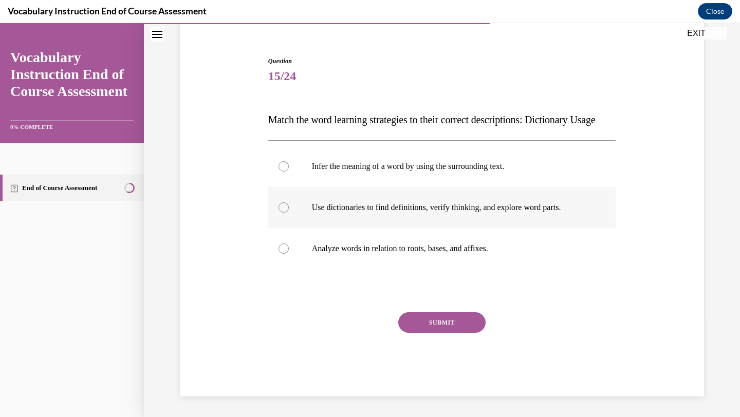
click at [340, 222] on label "Use dictionaries to find definitions, verify thinking, and explore word parts." at bounding box center [442, 207] width 348 height 41
click at [289, 213] on input "Use dictionaries to find definitions, verify thinking, and explore word parts." at bounding box center [284, 207] width 10 height 10
radio input "true"
click at [421, 319] on button "SUBMIT" at bounding box center [441, 322] width 87 height 21
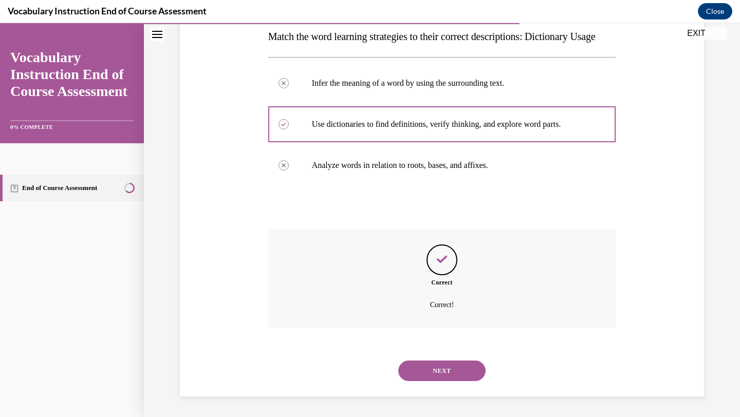
scroll to position [190, 0]
click at [446, 367] on button "NEXT" at bounding box center [441, 371] width 87 height 21
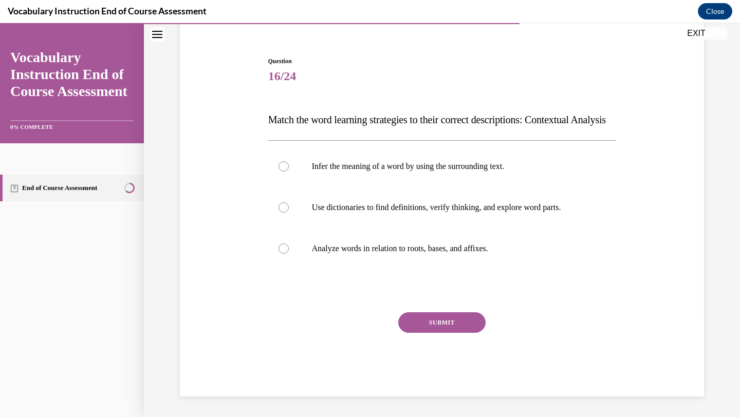
scroll to position [107, 0]
click at [334, 169] on p "Infer the meaning of a word by using the surrounding text." at bounding box center [451, 166] width 279 height 10
click at [289, 169] on input "Infer the meaning of a word by using the surrounding text." at bounding box center [284, 166] width 10 height 10
radio input "true"
click at [413, 322] on button "SUBMIT" at bounding box center [441, 322] width 87 height 21
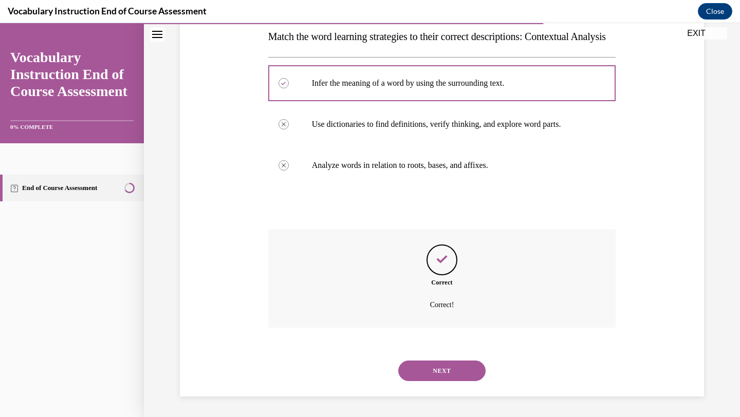
scroll to position [190, 0]
click at [442, 364] on button "NEXT" at bounding box center [441, 371] width 87 height 21
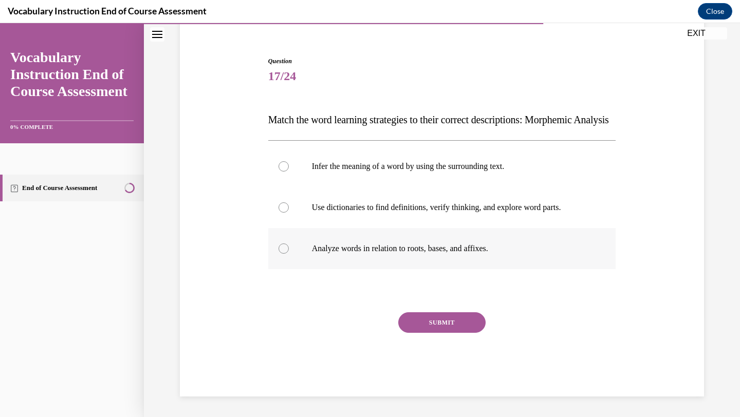
click at [330, 253] on p "Analyze words in relation to roots, bases, and affixes." at bounding box center [451, 249] width 279 height 10
click at [289, 253] on input "Analyze words in relation to roots, bases, and affixes." at bounding box center [284, 249] width 10 height 10
radio input "true"
click at [418, 314] on button "SUBMIT" at bounding box center [441, 322] width 87 height 21
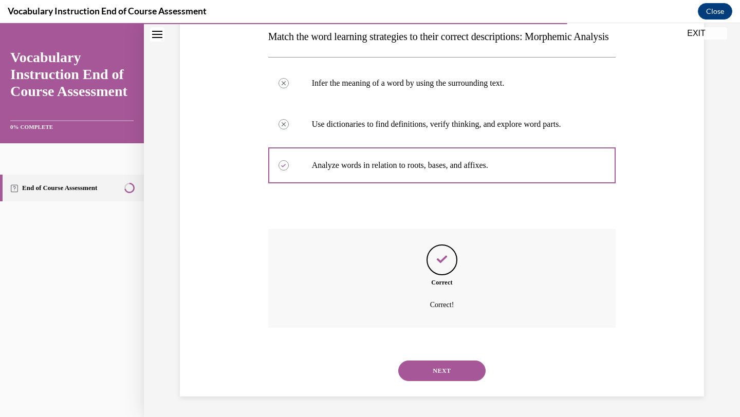
scroll to position [190, 0]
click at [443, 370] on button "NEXT" at bounding box center [441, 371] width 87 height 21
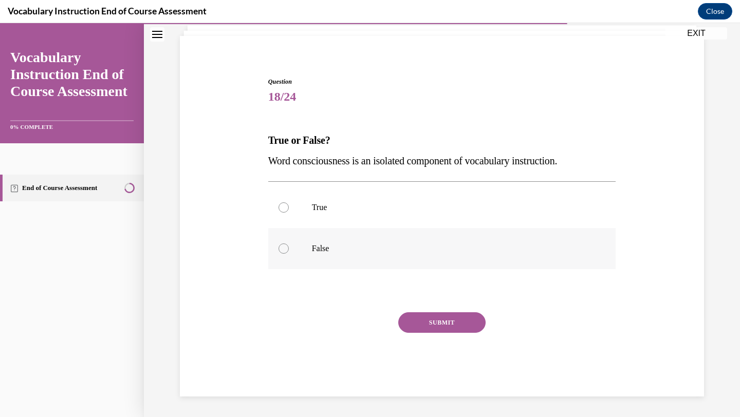
click at [311, 256] on label "False" at bounding box center [442, 248] width 348 height 41
click at [289, 254] on input "False" at bounding box center [284, 249] width 10 height 10
radio input "true"
click at [411, 324] on button "SUBMIT" at bounding box center [441, 322] width 87 height 21
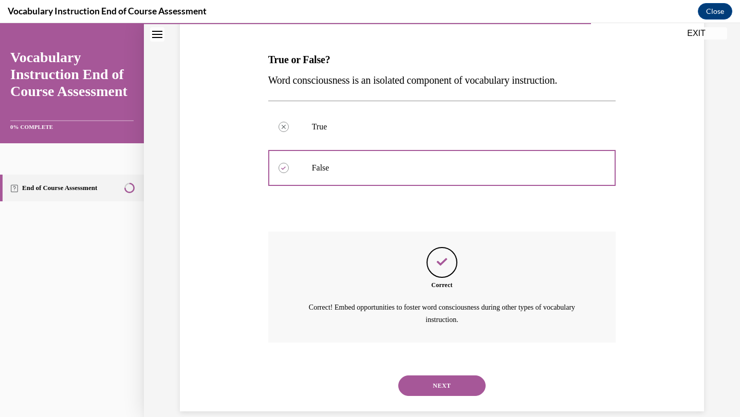
scroll to position [161, 0]
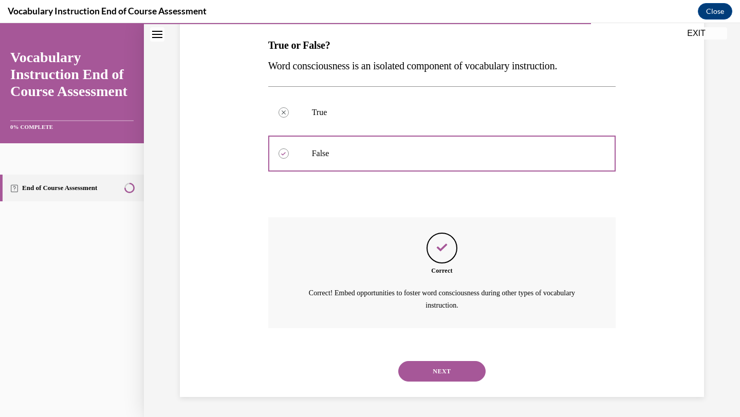
click at [439, 367] on button "NEXT" at bounding box center [441, 371] width 87 height 21
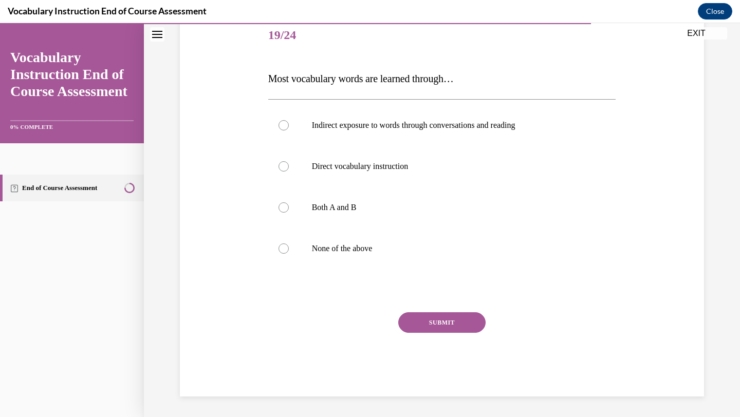
scroll to position [114, 0]
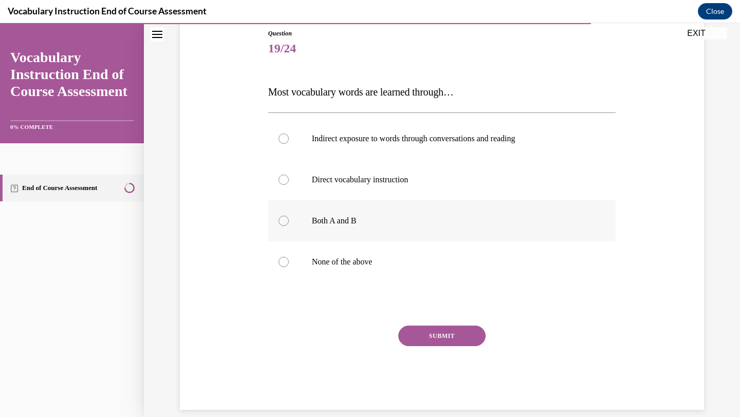
click at [285, 222] on div at bounding box center [284, 221] width 10 height 10
click at [285, 222] on input "Both A and B" at bounding box center [284, 221] width 10 height 10
radio input "true"
click at [415, 336] on button "SUBMIT" at bounding box center [441, 336] width 87 height 21
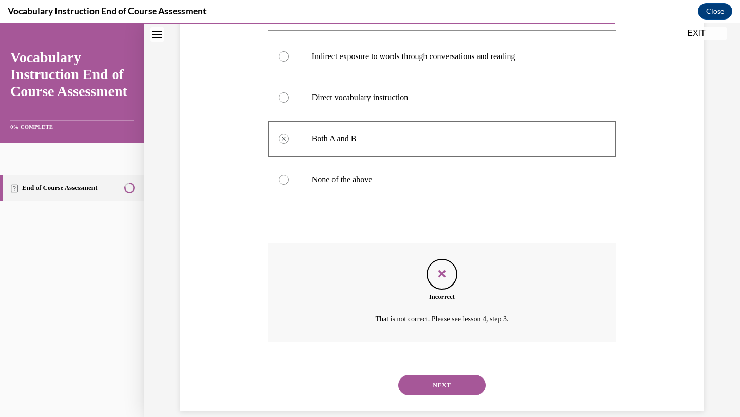
scroll to position [192, 0]
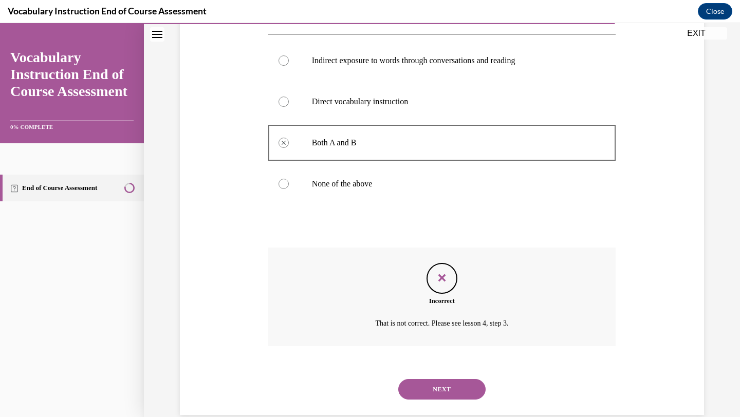
click at [417, 387] on button "NEXT" at bounding box center [441, 389] width 87 height 21
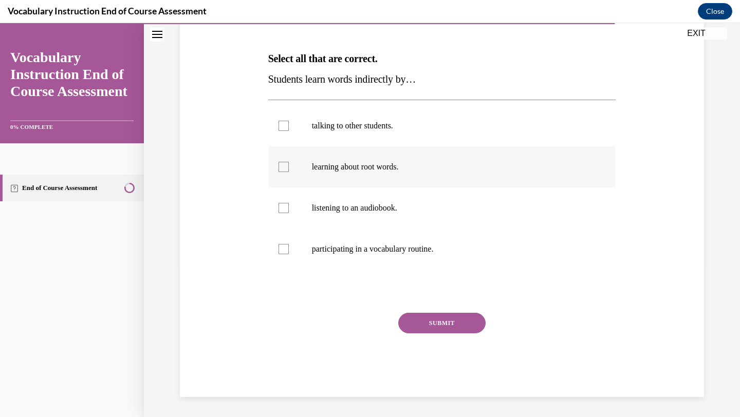
scroll to position [148, 0]
click at [286, 125] on div at bounding box center [284, 125] width 10 height 10
click at [286, 125] on input "talking to other students." at bounding box center [284, 125] width 10 height 10
checkbox input "true"
click at [283, 210] on div at bounding box center [284, 207] width 10 height 10
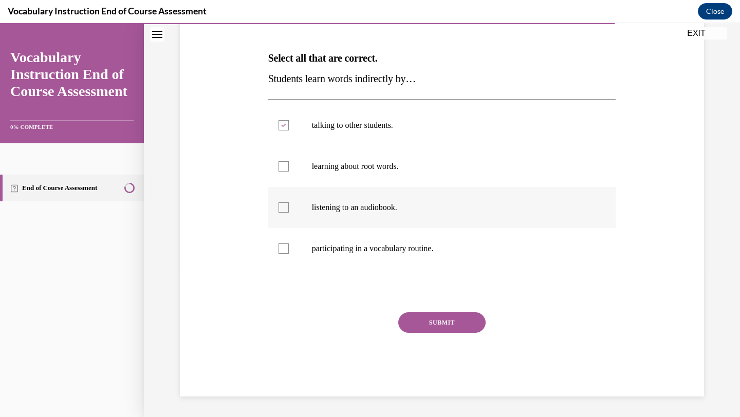
click at [283, 210] on input "listening to an audiobook." at bounding box center [284, 207] width 10 height 10
checkbox input "true"
click at [424, 322] on button "SUBMIT" at bounding box center [441, 322] width 87 height 21
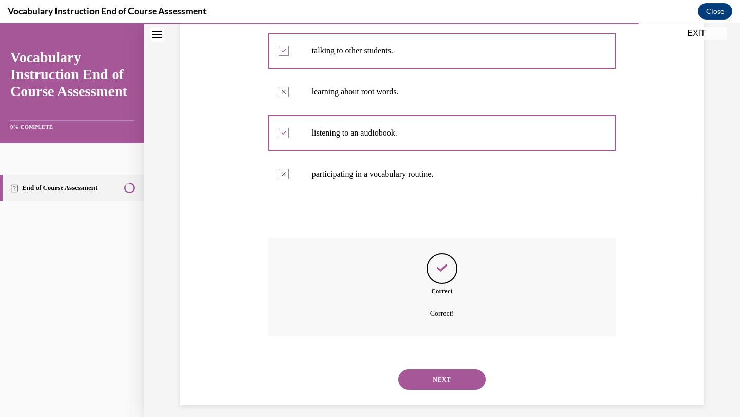
scroll to position [231, 0]
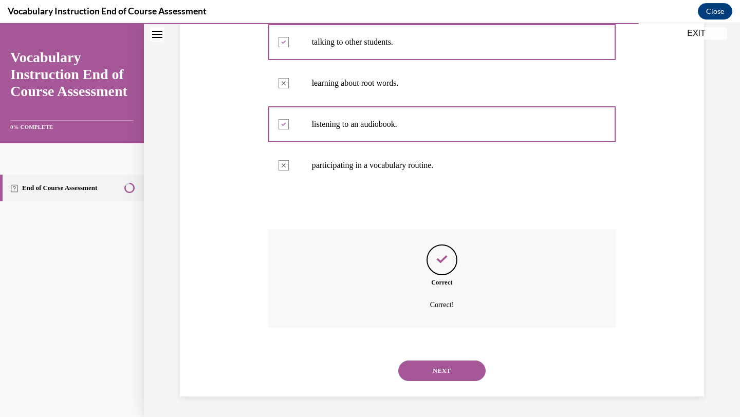
click at [422, 369] on button "NEXT" at bounding box center [441, 371] width 87 height 21
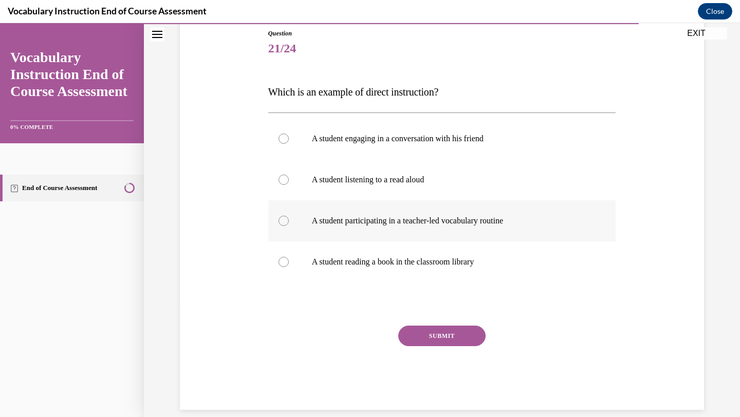
click at [282, 220] on div at bounding box center [284, 221] width 10 height 10
click at [282, 220] on input "A student participating in a teacher-led vocabulary routine" at bounding box center [284, 221] width 10 height 10
radio input "true"
click at [416, 333] on button "SUBMIT" at bounding box center [441, 336] width 87 height 21
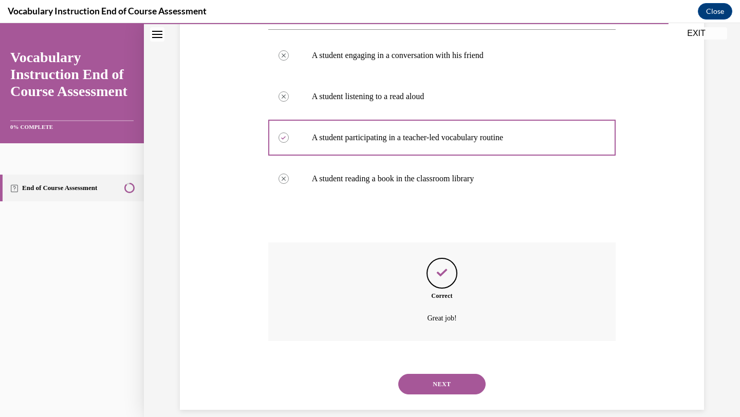
scroll to position [211, 0]
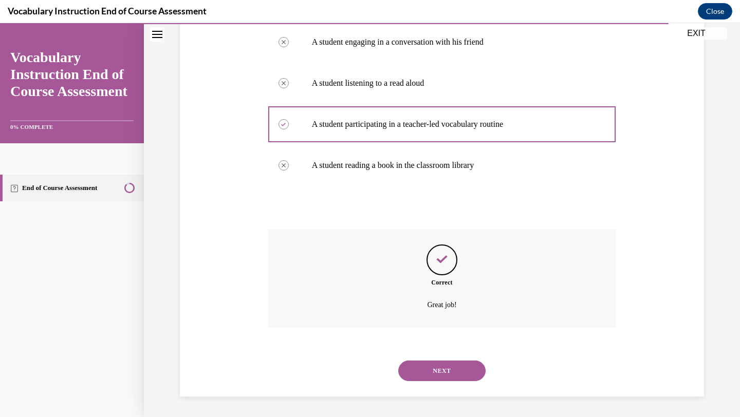
click at [427, 364] on button "NEXT" at bounding box center [441, 371] width 87 height 21
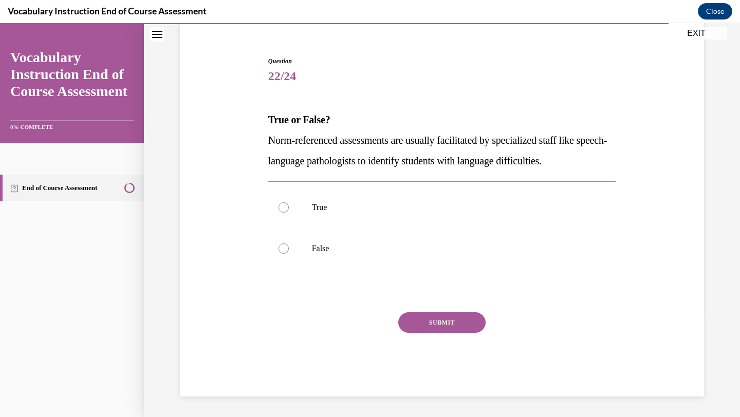
click at [280, 139] on span "Norm-referenced assessments are usually facilitated by specialized staff like s…" at bounding box center [437, 151] width 339 height 32
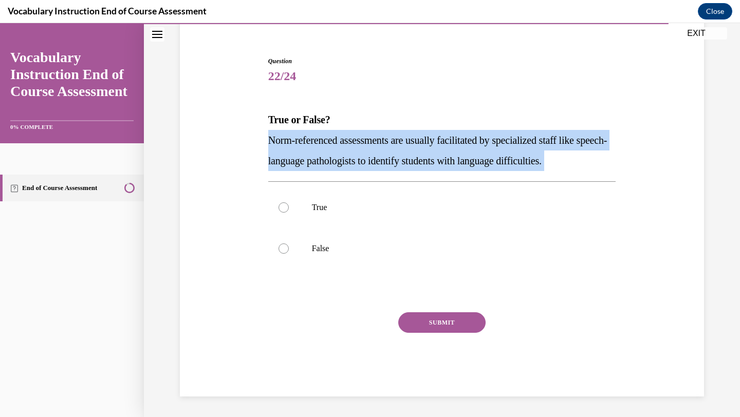
copy p "Norm-referenced assessments are usually facilitated by specialized staff like s…"
click at [337, 205] on p "True" at bounding box center [451, 207] width 279 height 10
click at [289, 205] on input "True" at bounding box center [284, 207] width 10 height 10
radio input "true"
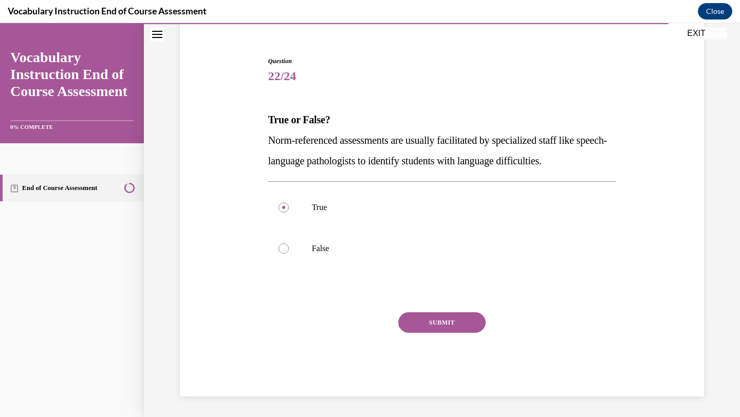
click at [422, 318] on button "SUBMIT" at bounding box center [441, 322] width 87 height 21
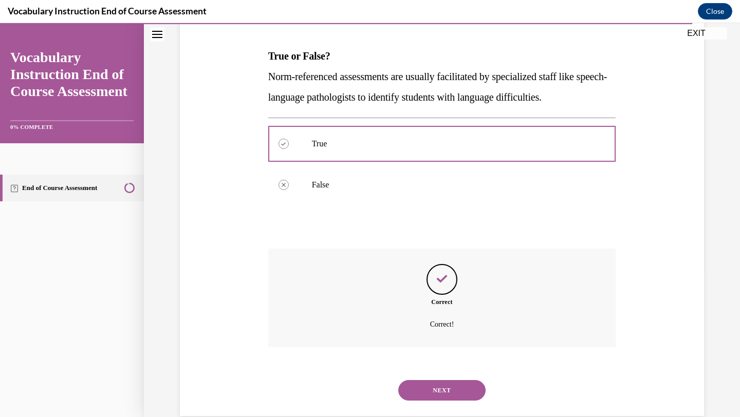
scroll to position [170, 0]
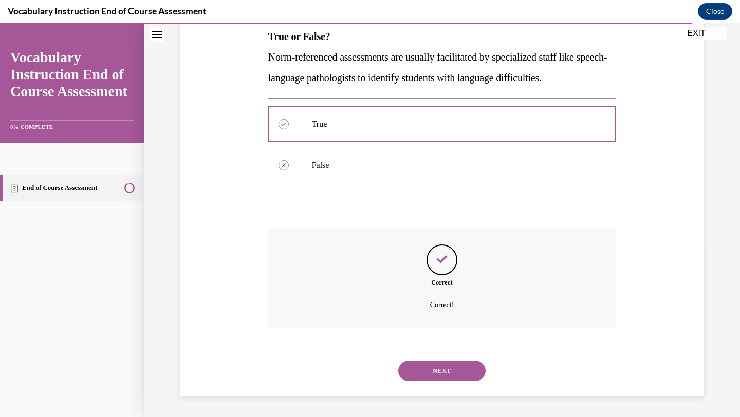
click at [440, 368] on button "NEXT" at bounding box center [441, 371] width 87 height 21
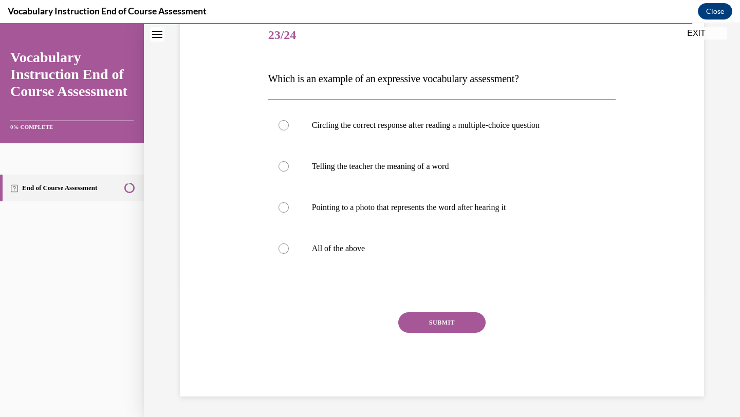
scroll to position [114, 0]
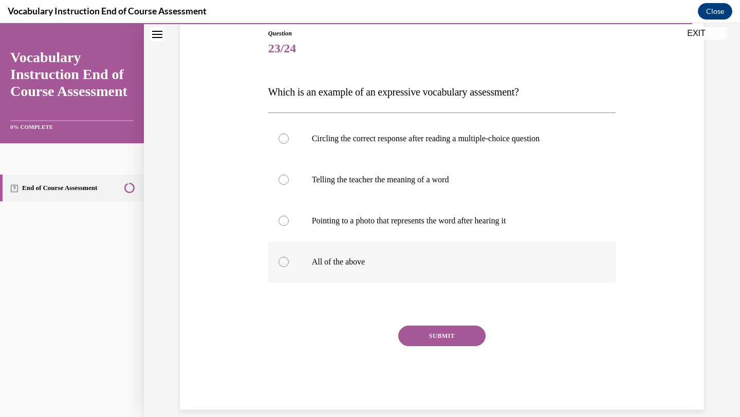
click at [328, 272] on label "All of the above" at bounding box center [442, 262] width 348 height 41
click at [289, 267] on input "All of the above" at bounding box center [284, 262] width 10 height 10
radio input "true"
click at [430, 342] on button "SUBMIT" at bounding box center [441, 336] width 87 height 21
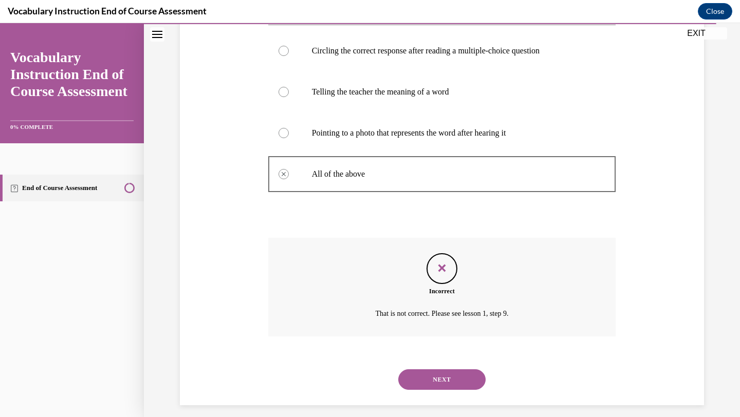
scroll to position [211, 0]
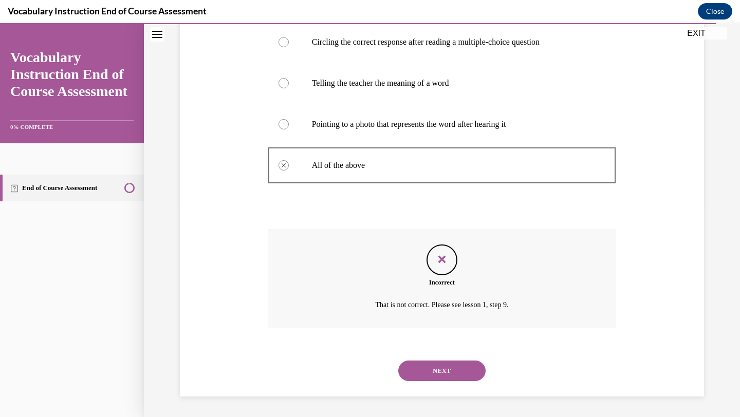
click at [436, 374] on button "NEXT" at bounding box center [441, 371] width 87 height 21
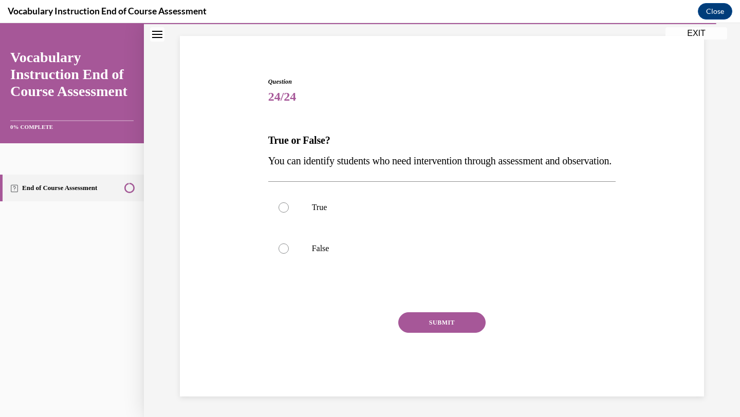
scroll to position [86, 0]
click at [302, 210] on label "True" at bounding box center [442, 207] width 348 height 41
click at [289, 210] on input "True" at bounding box center [284, 207] width 10 height 10
radio input "true"
click at [419, 326] on button "SUBMIT" at bounding box center [441, 322] width 87 height 21
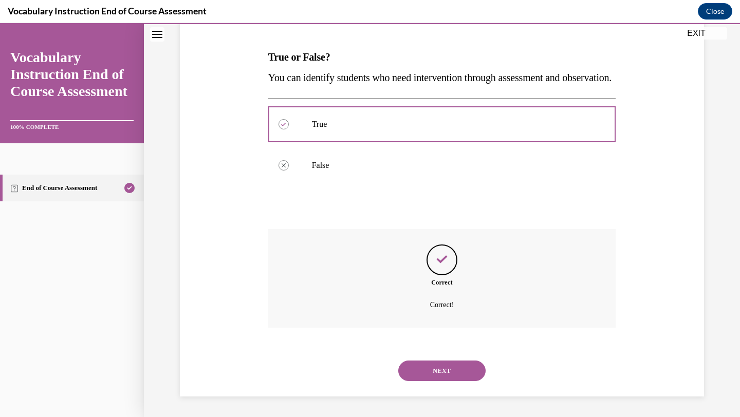
scroll to position [170, 0]
click at [427, 367] on button "NEXT" at bounding box center [441, 371] width 87 height 21
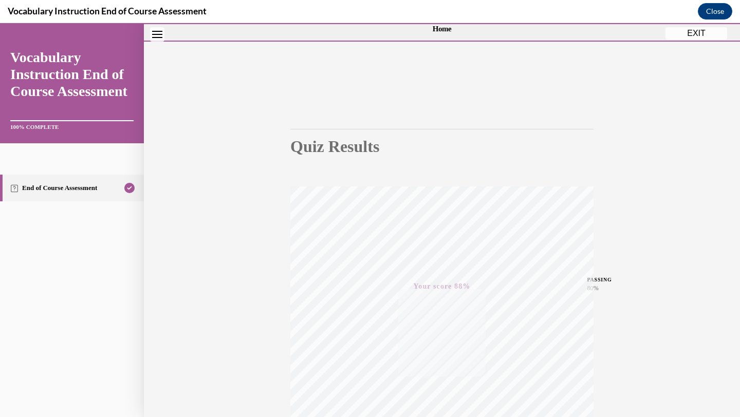
scroll to position [0, 0]
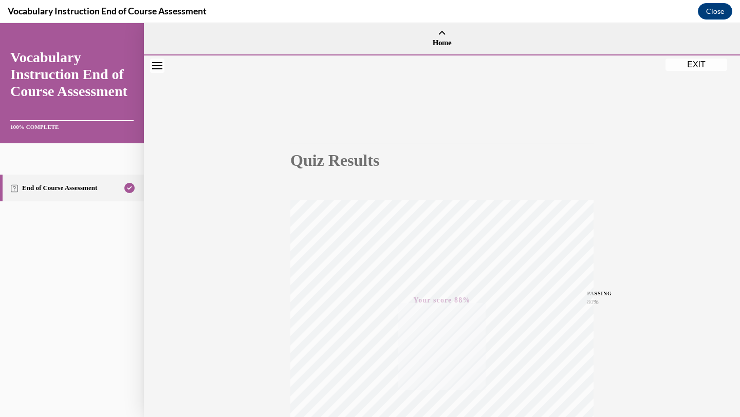
click at [686, 66] on button "EXIT" at bounding box center [697, 65] width 62 height 12
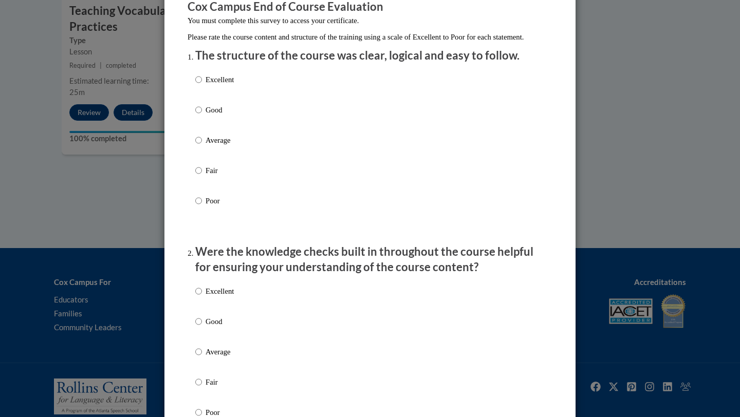
scroll to position [106, 0]
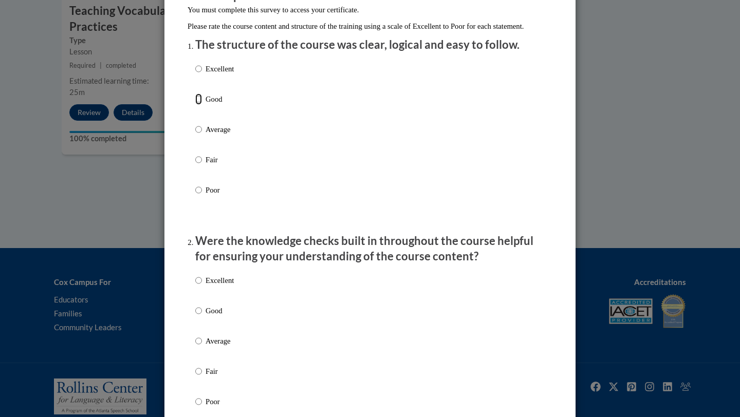
click at [198, 105] on input "Good" at bounding box center [198, 99] width 7 height 11
radio input "true"
click at [200, 317] on input "Good" at bounding box center [198, 310] width 7 height 11
radio input "true"
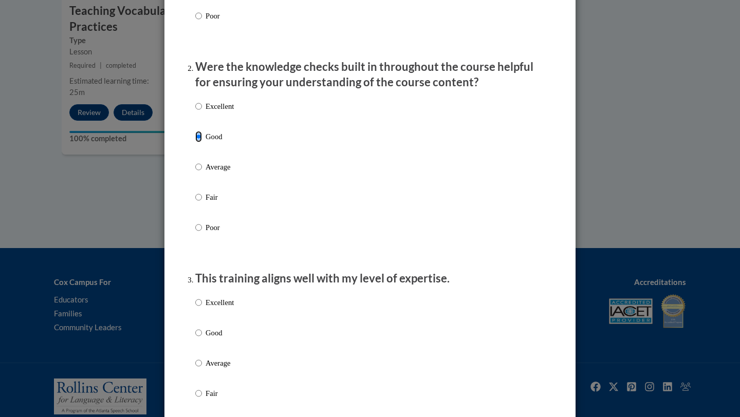
scroll to position [283, 0]
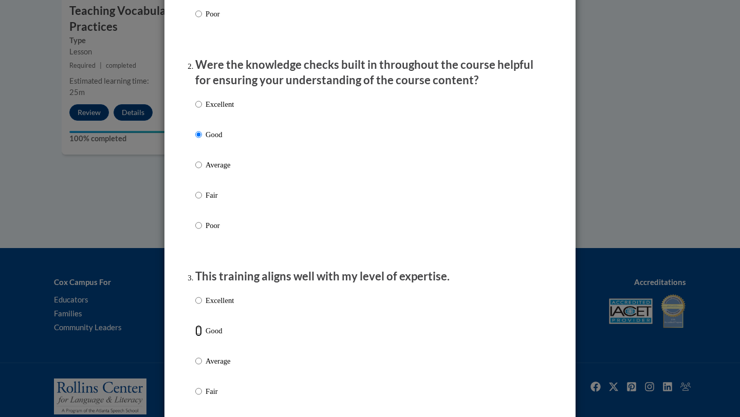
click at [199, 337] on input "Good" at bounding box center [198, 330] width 7 height 11
radio input "true"
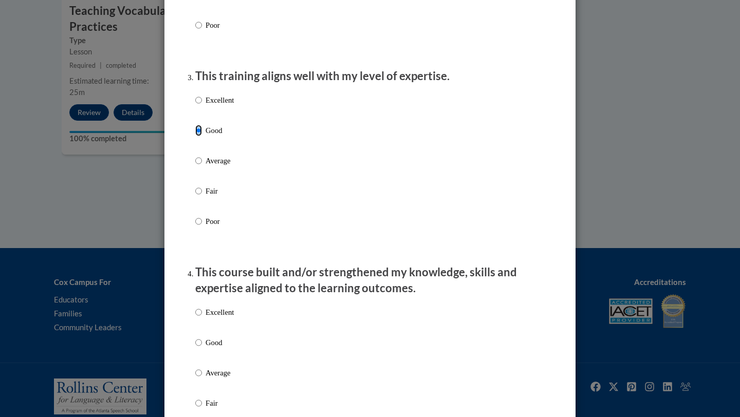
scroll to position [488, 0]
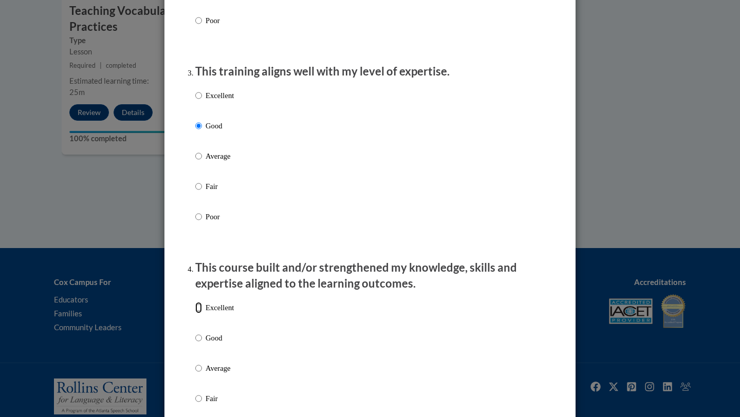
click at [198, 313] on input "Excellent" at bounding box center [198, 307] width 7 height 11
radio input "true"
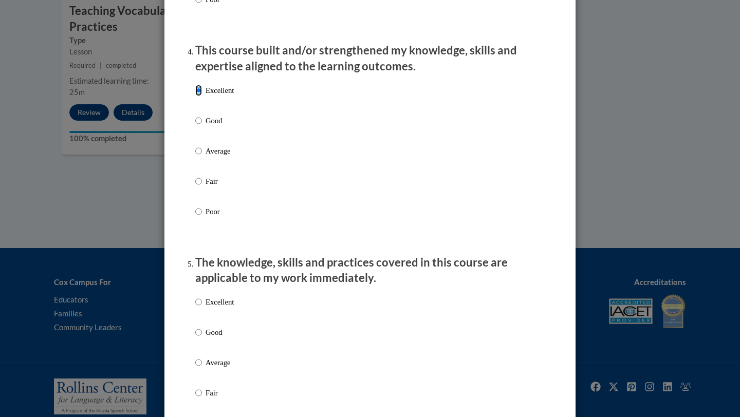
scroll to position [710, 0]
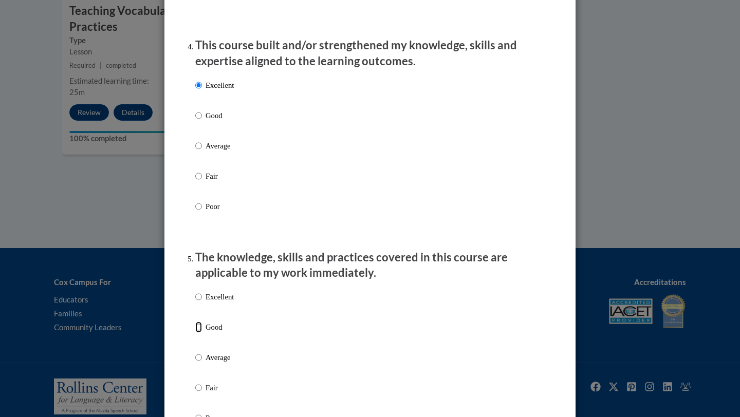
click at [200, 333] on input "Good" at bounding box center [198, 327] width 7 height 11
radio input "true"
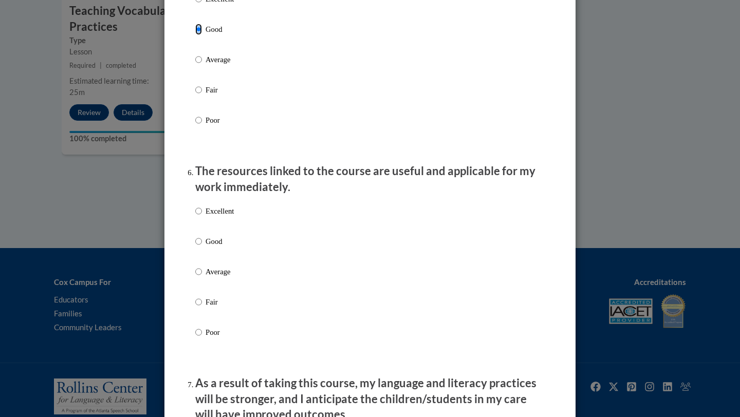
scroll to position [1024, 0]
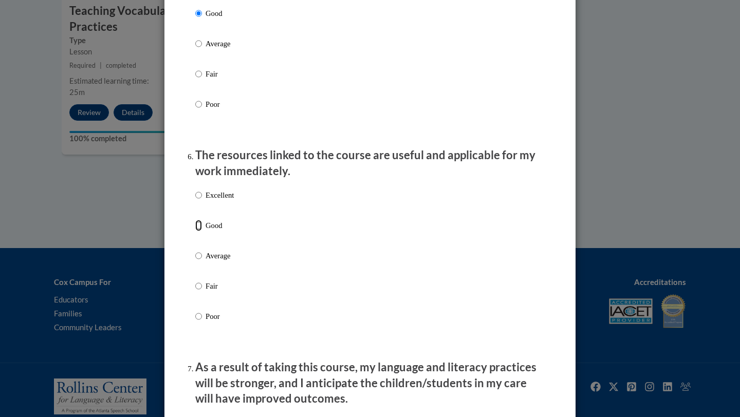
click at [199, 231] on input "Good" at bounding box center [198, 225] width 7 height 11
radio input "true"
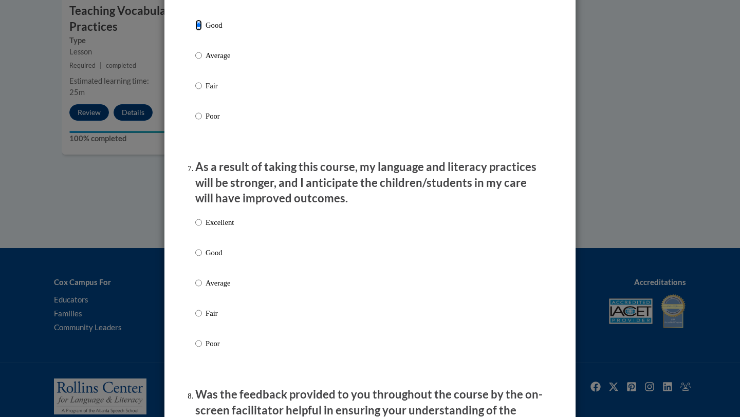
scroll to position [1228, 0]
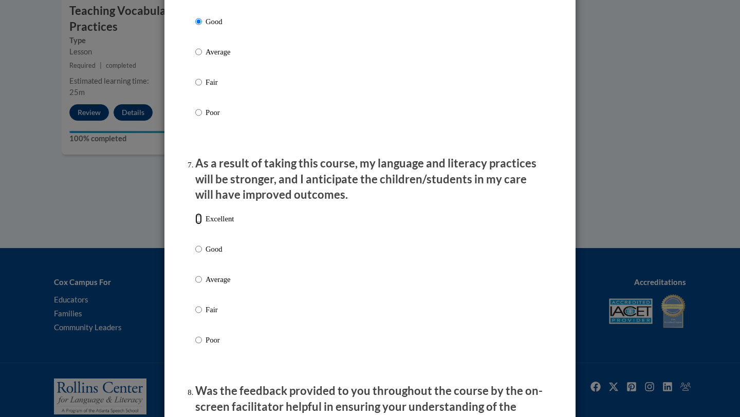
click at [199, 225] on input "Excellent" at bounding box center [198, 218] width 7 height 11
radio input "true"
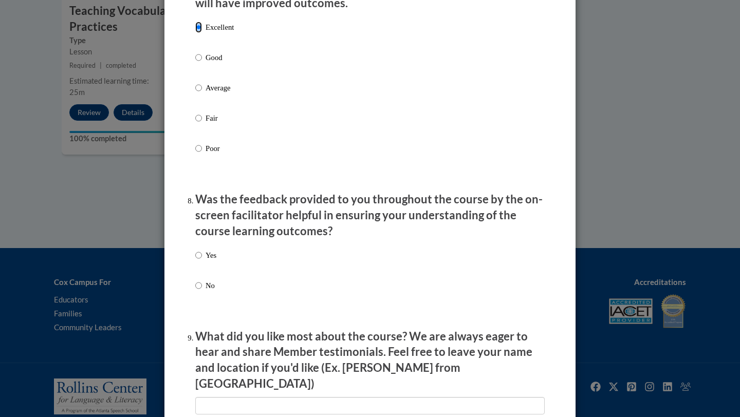
scroll to position [1422, 0]
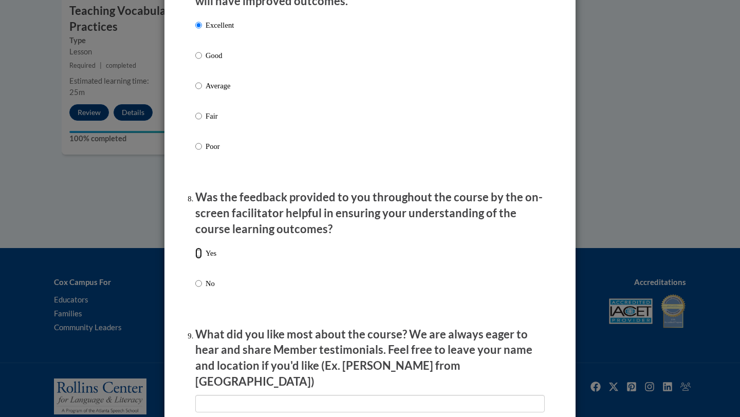
click at [196, 259] on input "Yes" at bounding box center [198, 253] width 7 height 11
radio input "true"
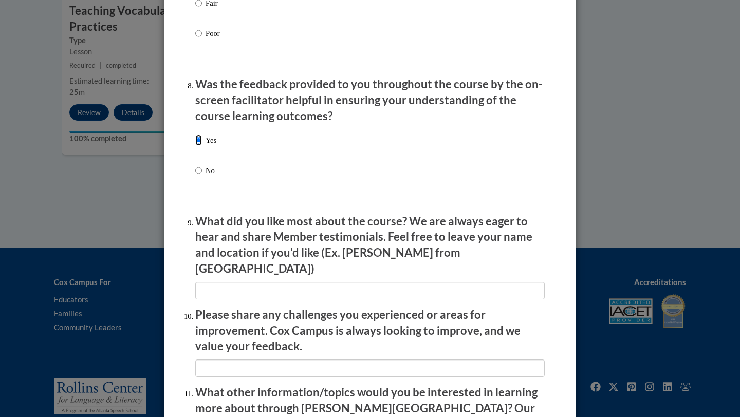
scroll to position [1559, 0]
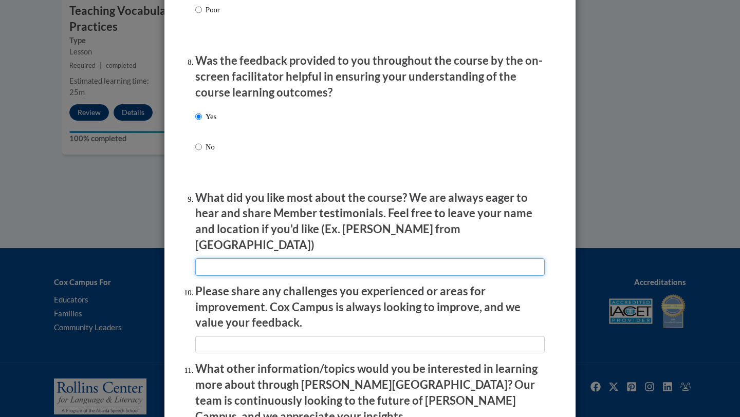
click at [294, 259] on input "textbox" at bounding box center [369, 267] width 349 height 17
type input "Love the examples"
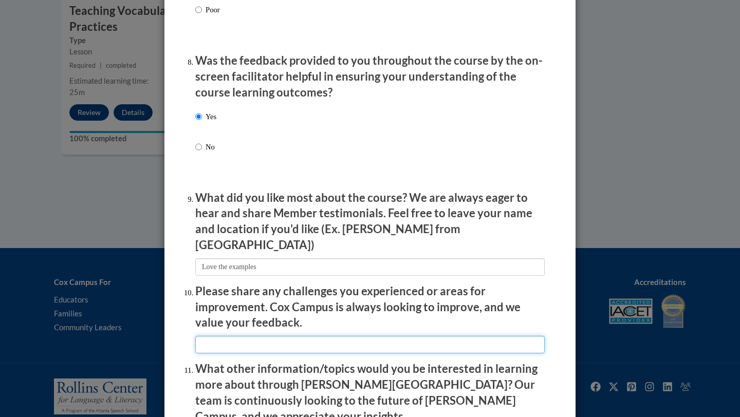
click at [283, 336] on input "textbox" at bounding box center [369, 344] width 349 height 17
type input "None"
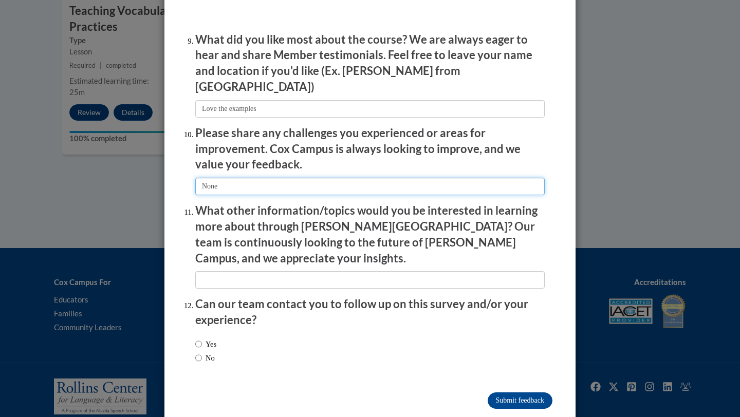
scroll to position [1721, 0]
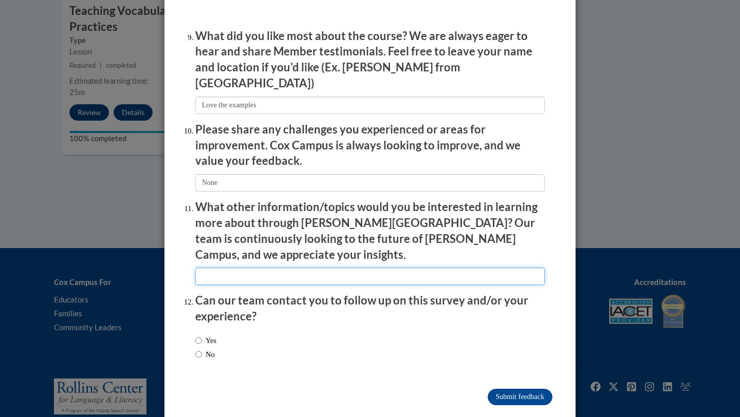
click at [242, 268] on input "textbox" at bounding box center [369, 276] width 349 height 17
type input "None"
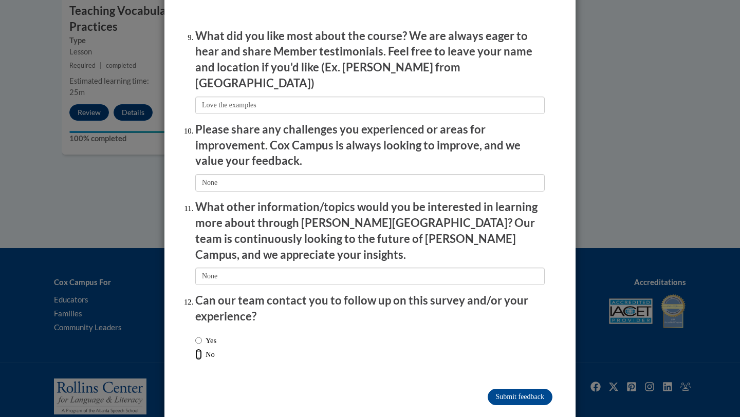
click at [199, 349] on input "No" at bounding box center [198, 354] width 7 height 11
radio input "true"
click at [494, 389] on input "Submit feedback" at bounding box center [520, 397] width 65 height 16
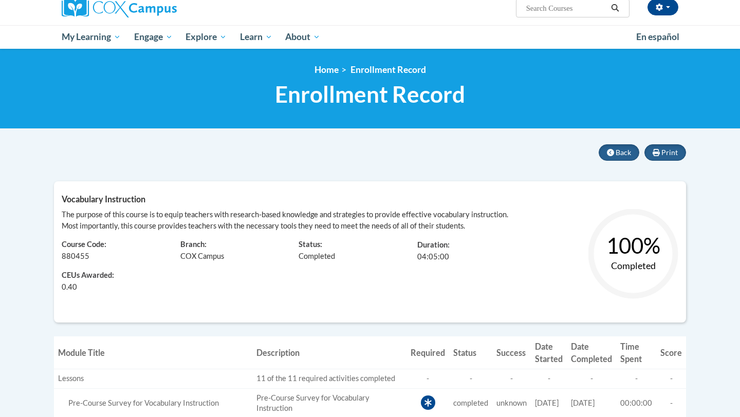
scroll to position [105, 0]
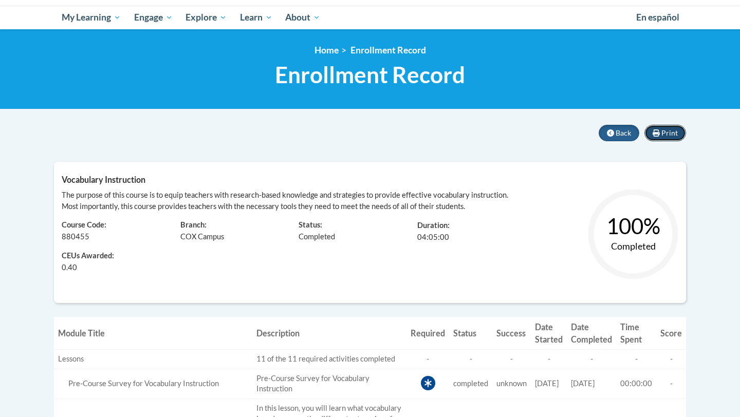
click at [671, 132] on span "Print" at bounding box center [669, 132] width 16 height 9
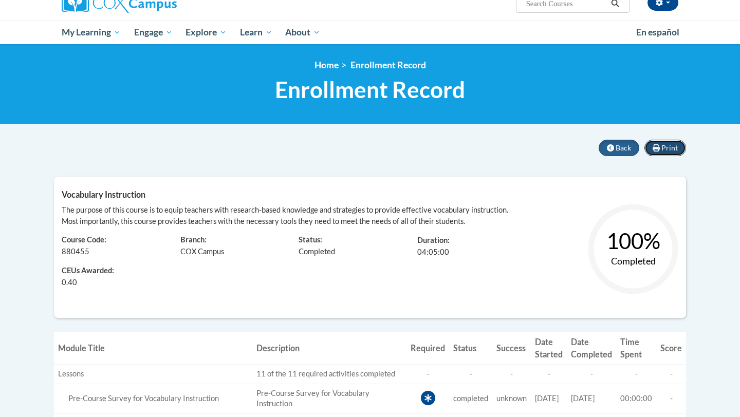
scroll to position [0, 0]
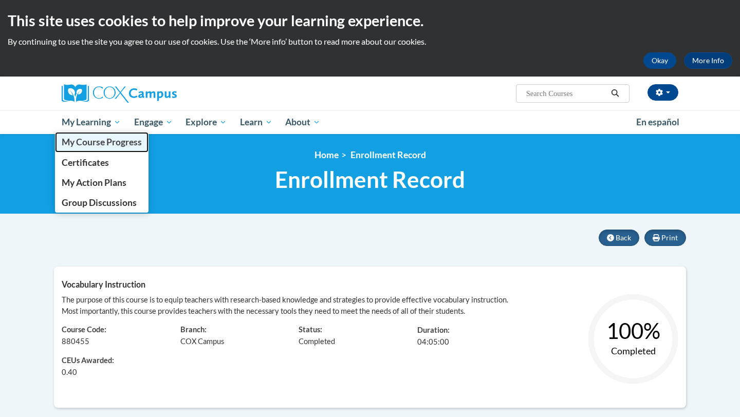
click at [78, 143] on span "My Course Progress" at bounding box center [102, 142] width 80 height 11
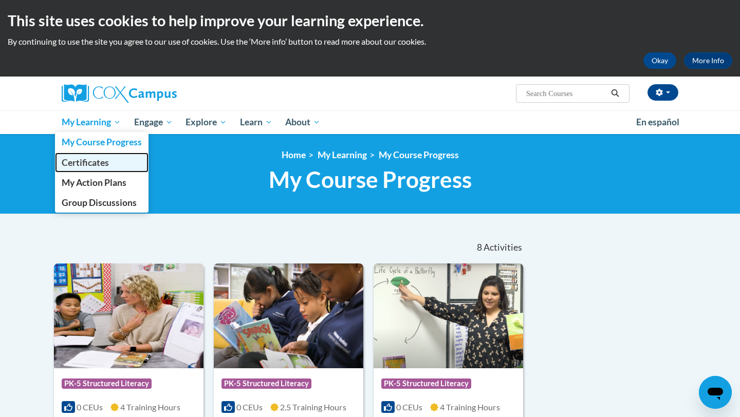
click at [93, 164] on span "Certificates" at bounding box center [85, 162] width 47 height 11
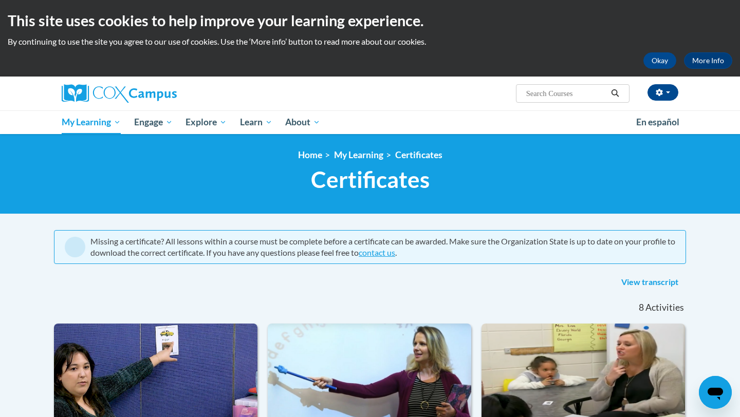
click at [632, 280] on link "View transcript" at bounding box center [650, 282] width 72 height 16
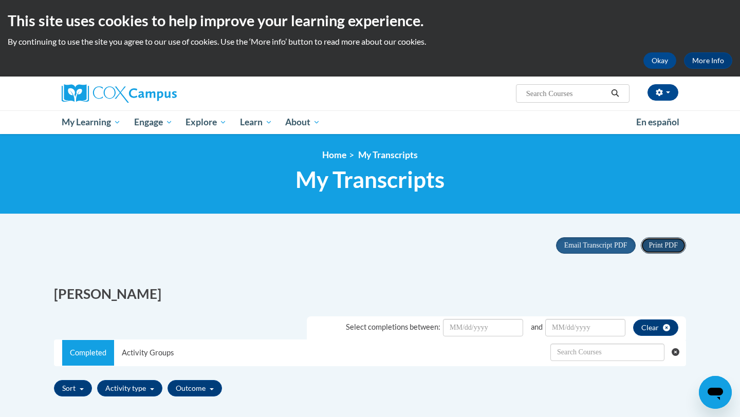
click at [658, 245] on span "Print PDF" at bounding box center [663, 246] width 29 height 8
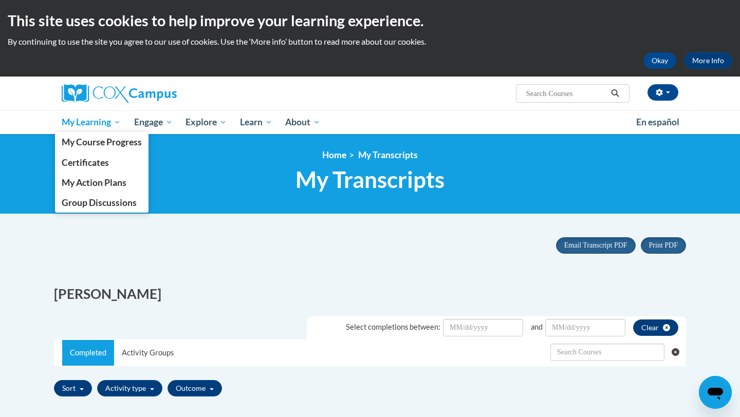
click at [94, 121] on span "My Learning" at bounding box center [91, 122] width 59 height 12
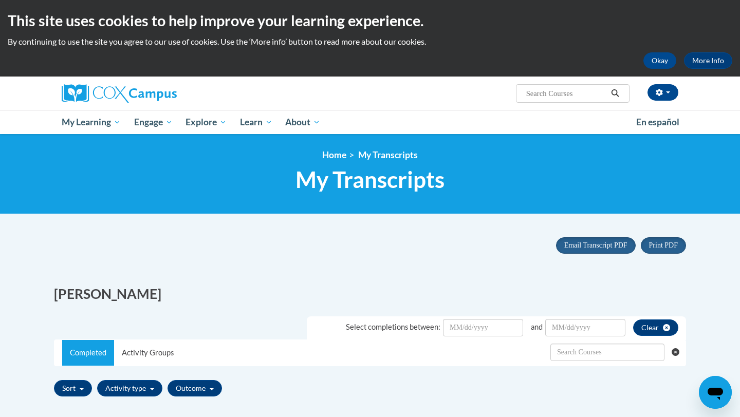
click at [564, 96] on input "Search..." at bounding box center [566, 93] width 82 height 12
type input "read aloud"
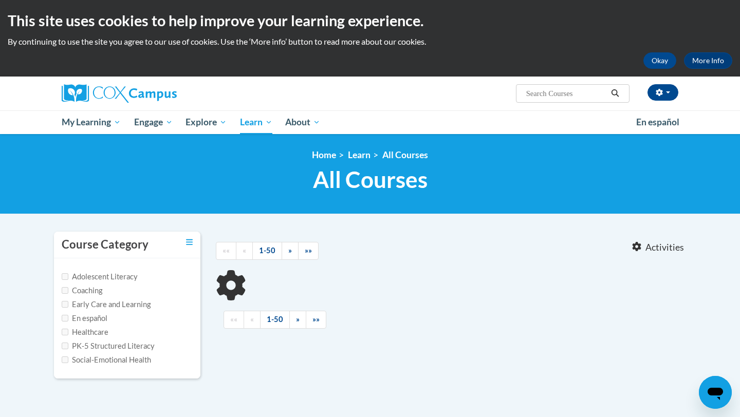
type input "read aloud"
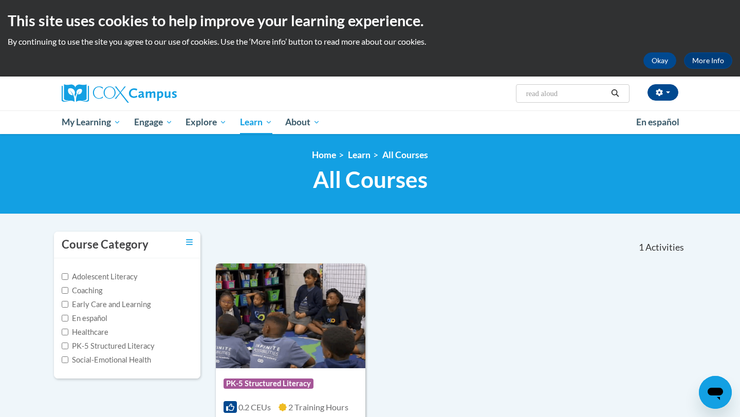
click at [288, 316] on img at bounding box center [291, 316] width 150 height 105
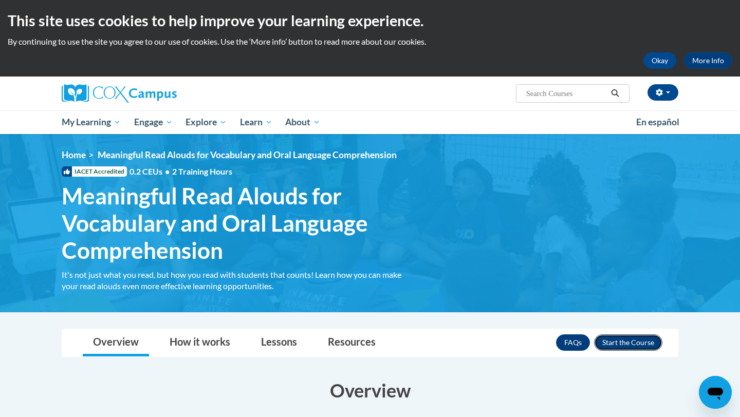
click at [614, 343] on button "Enroll" at bounding box center [628, 343] width 68 height 16
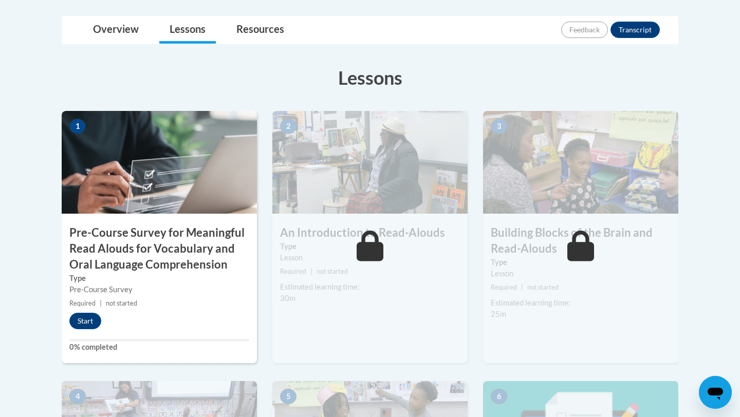
scroll to position [260, 0]
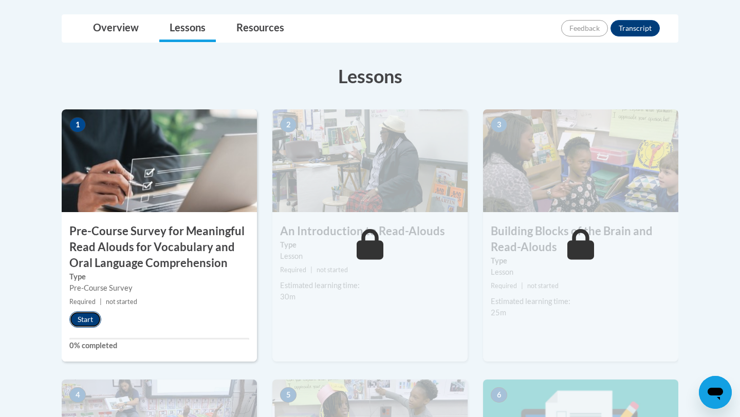
click at [89, 317] on button "Start" at bounding box center [85, 319] width 32 height 16
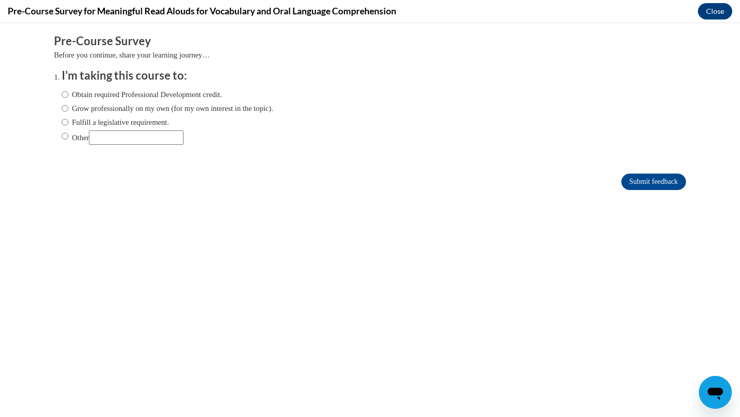
scroll to position [0, 0]
click at [64, 125] on input "Fulfill a legislative requirement." at bounding box center [65, 122] width 7 height 11
radio input "true"
click at [631, 182] on input "Submit feedback" at bounding box center [653, 182] width 65 height 16
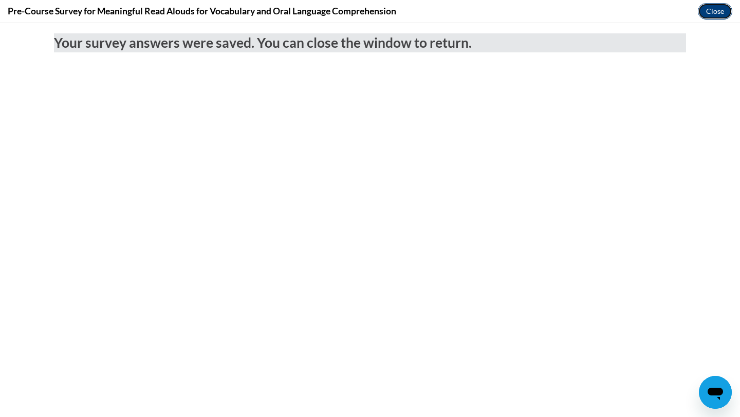
click at [709, 11] on button "Close" at bounding box center [715, 11] width 34 height 16
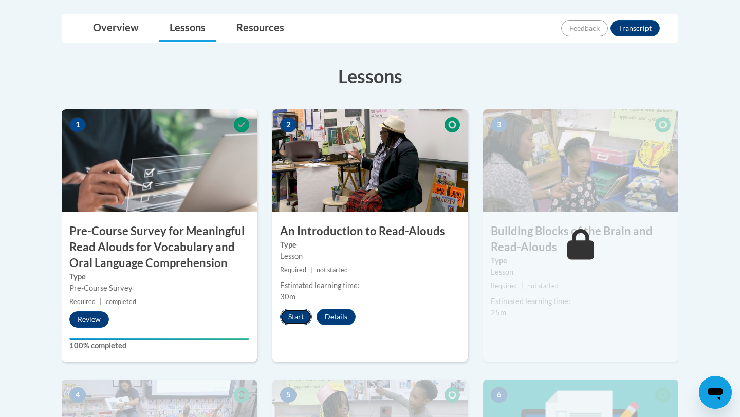
click at [292, 316] on button "Start" at bounding box center [296, 317] width 32 height 16
